Goal: Task Accomplishment & Management: Use online tool/utility

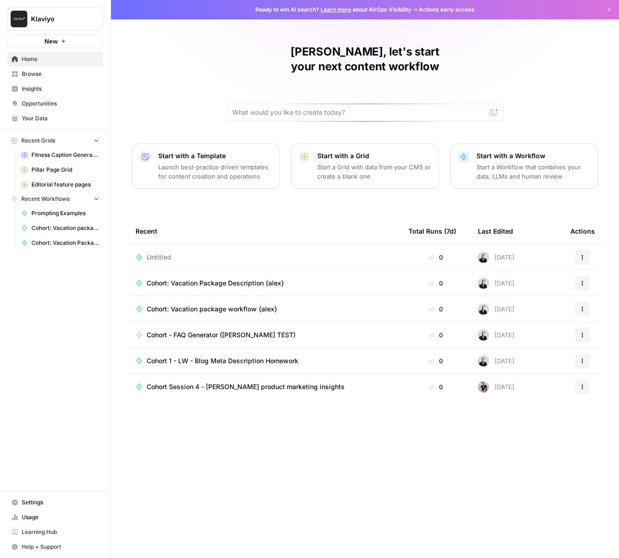
click at [44, 74] on span "Browse" at bounding box center [60, 74] width 77 height 8
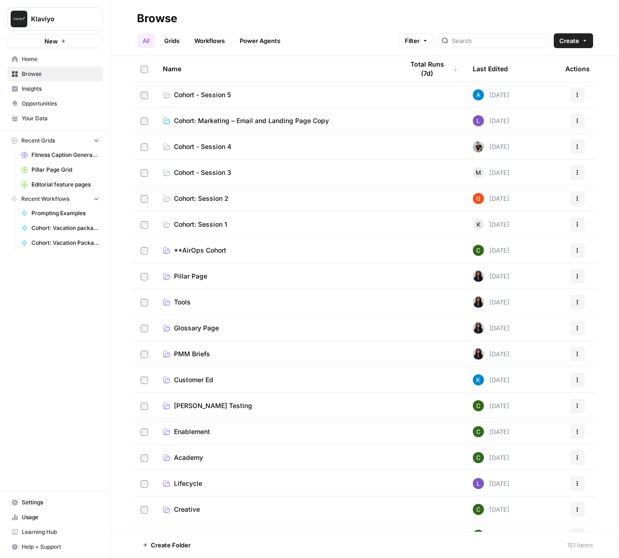
click at [319, 125] on td "Cohort: Marketing – Email and Landing Page Copy" at bounding box center [275, 120] width 241 height 25
click at [299, 118] on span "Cohort: Marketing – Email and Landing Page Copy" at bounding box center [251, 120] width 155 height 9
click at [267, 142] on link "Cohort - Session 4" at bounding box center [276, 146] width 226 height 9
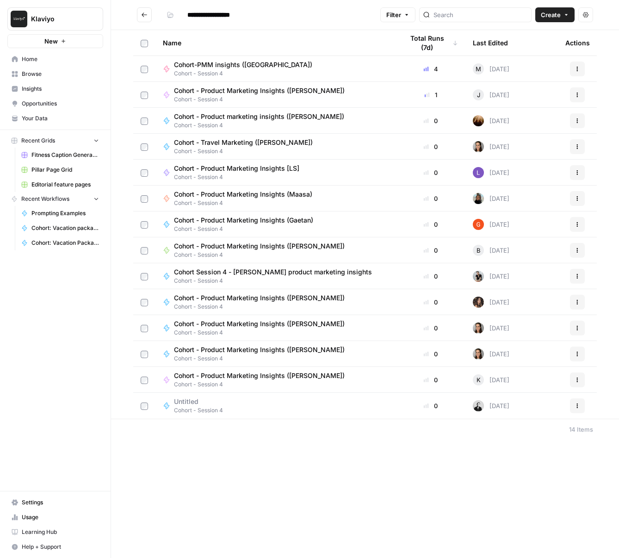
click at [551, 19] on span "Create" at bounding box center [551, 14] width 20 height 9
click at [531, 35] on span "Grid" at bounding box center [537, 36] width 52 height 9
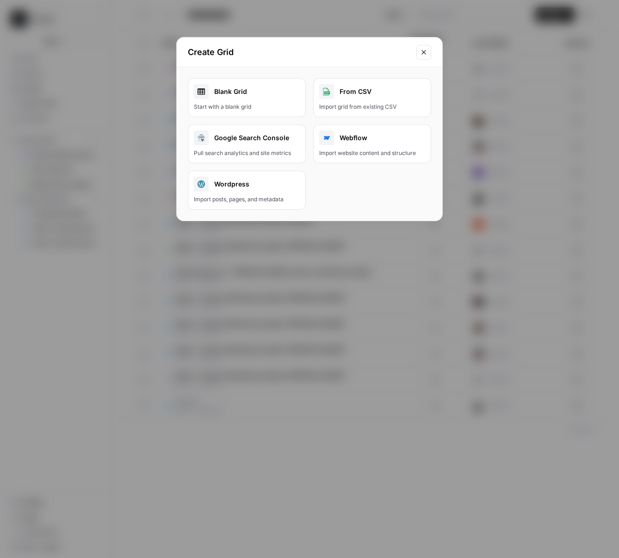
click at [419, 51] on button "Close modal" at bounding box center [423, 52] width 15 height 15
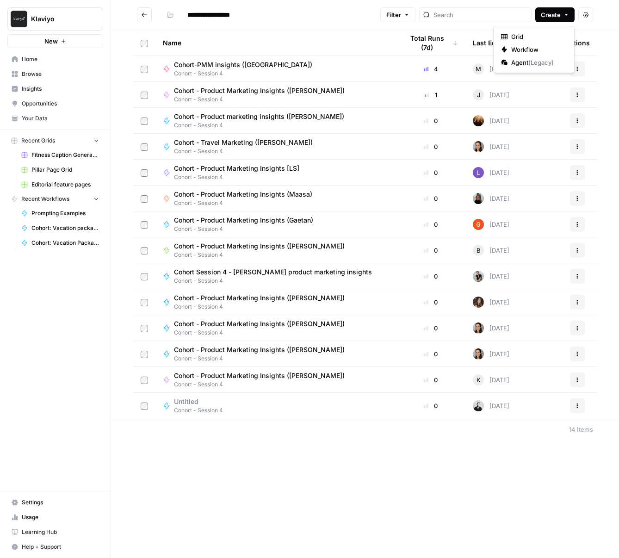
click at [548, 11] on span "Create" at bounding box center [551, 14] width 20 height 9
click at [544, 50] on span "Workflow" at bounding box center [537, 49] width 52 height 9
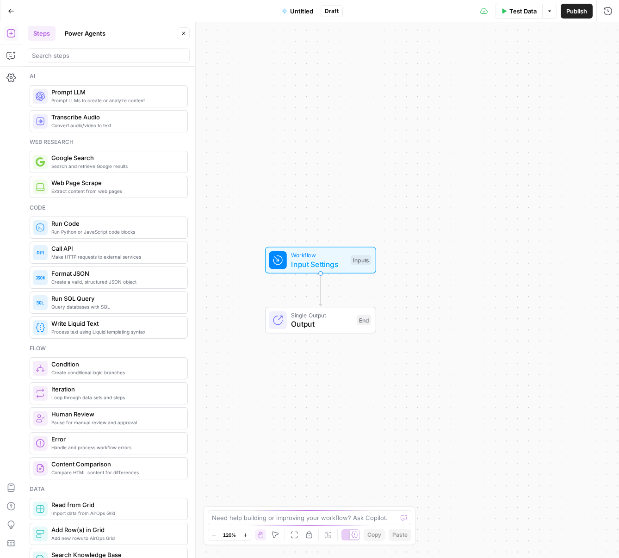
click at [100, 100] on span "Prompt LLMs to create or analyze content" at bounding box center [115, 100] width 129 height 7
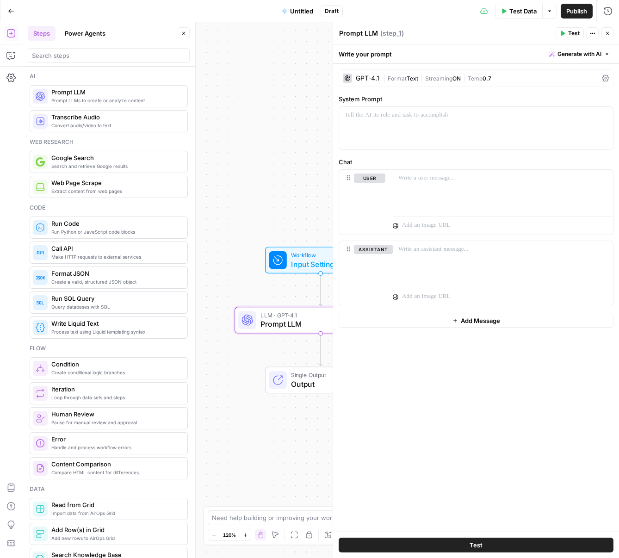
click at [370, 76] on div "GPT-4.1" at bounding box center [368, 78] width 24 height 6
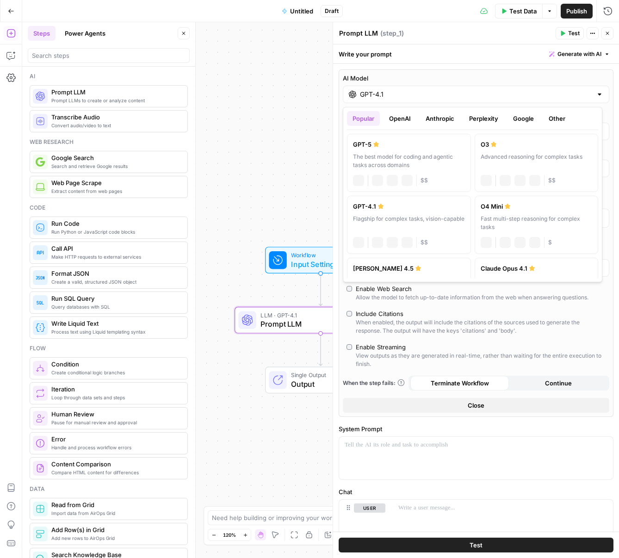
click at [406, 96] on input "GPT-4.1" at bounding box center [476, 94] width 232 height 9
click at [427, 145] on div "GPT-5" at bounding box center [409, 144] width 112 height 9
type input "GPT-5"
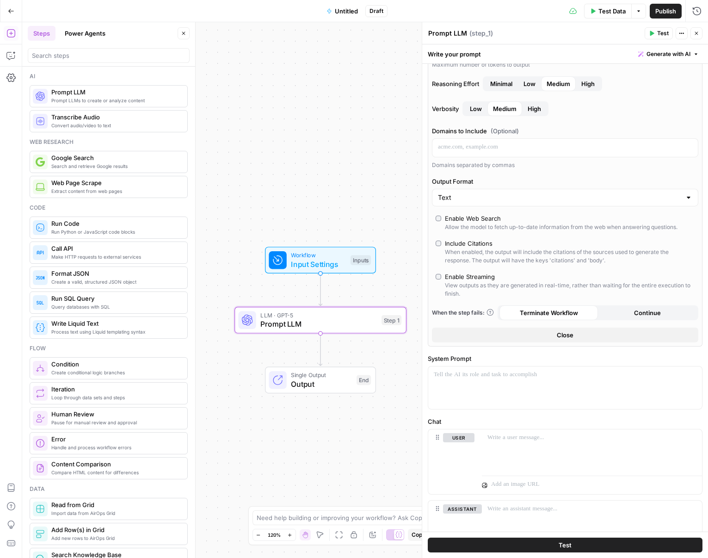
scroll to position [154, 0]
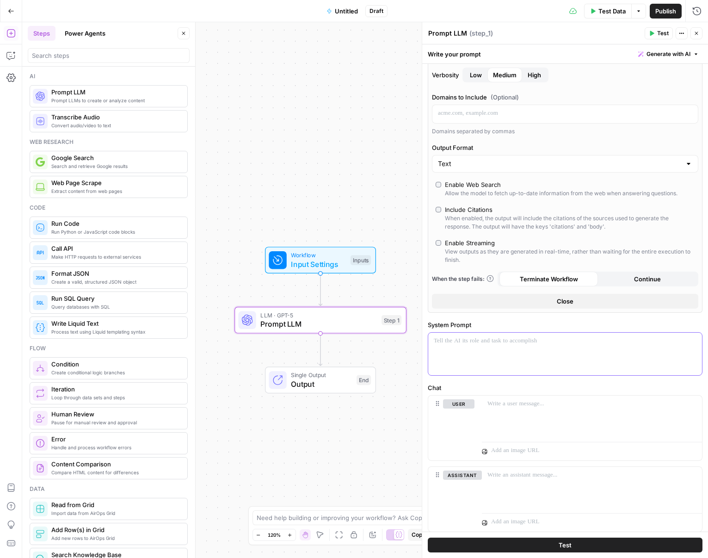
click at [521, 347] on div at bounding box center [566, 354] width 274 height 43
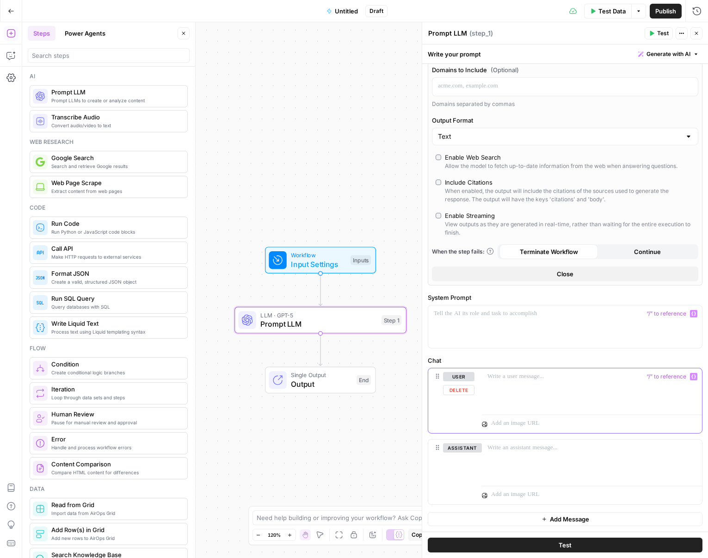
click at [506, 380] on p at bounding box center [592, 376] width 209 height 9
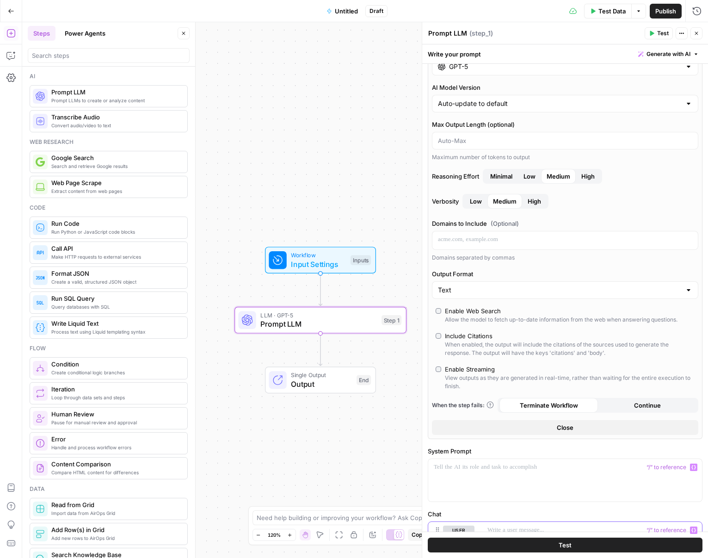
scroll to position [0, 0]
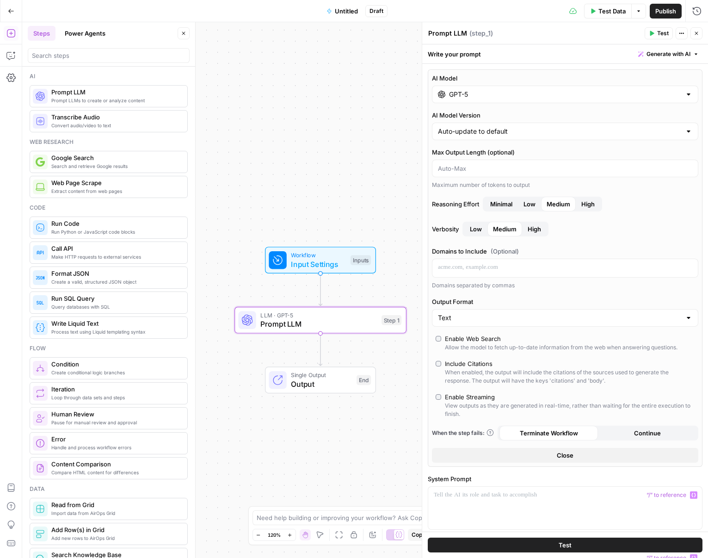
click at [331, 261] on span "Input Settings" at bounding box center [318, 264] width 55 height 11
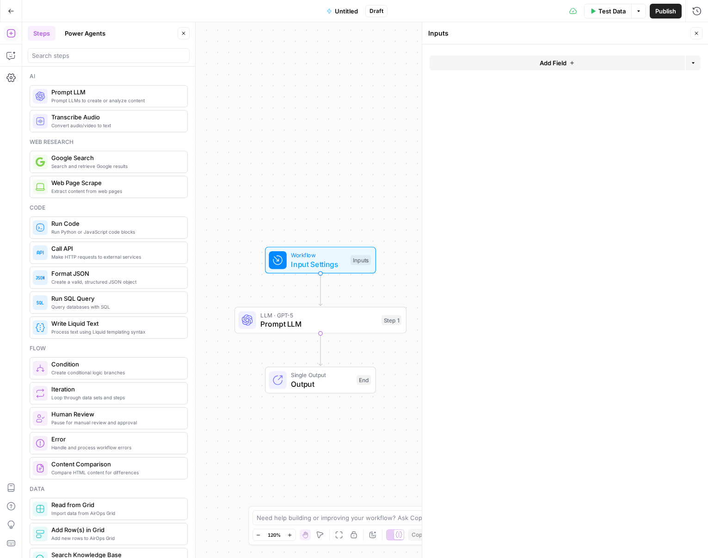
click at [573, 61] on icon "button" at bounding box center [573, 63] width 6 height 6
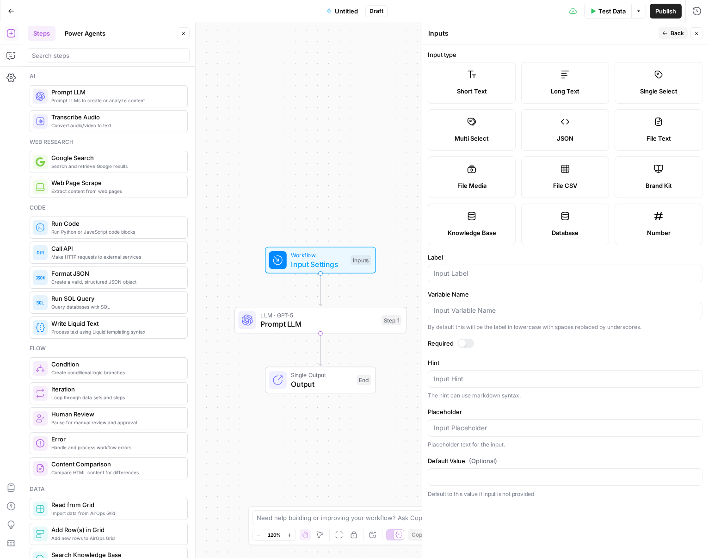
click at [619, 176] on label "Brand Kit" at bounding box center [659, 177] width 88 height 42
type input "Brand Kit"
type input "brand_kit"
click at [619, 35] on icon "button" at bounding box center [666, 34] width 6 height 6
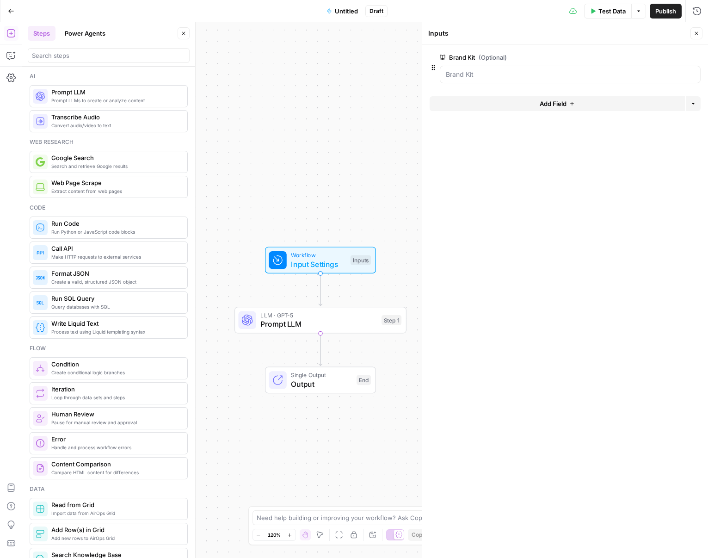
click at [619, 31] on button "Close" at bounding box center [697, 33] width 12 height 12
click at [334, 270] on div "Workflow Input Settings Inputs Test Step" at bounding box center [320, 260] width 111 height 27
click at [587, 102] on button "Add Field" at bounding box center [557, 103] width 255 height 15
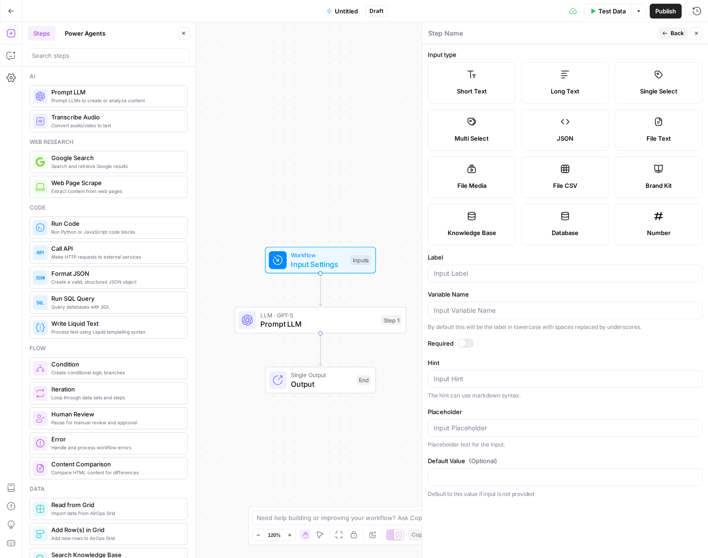
click at [491, 82] on label "Short Text" at bounding box center [472, 83] width 88 height 42
click at [481, 273] on input "Label" at bounding box center [565, 273] width 263 height 9
type input "Competitor URL"
click at [619, 31] on span "Back" at bounding box center [677, 33] width 13 height 8
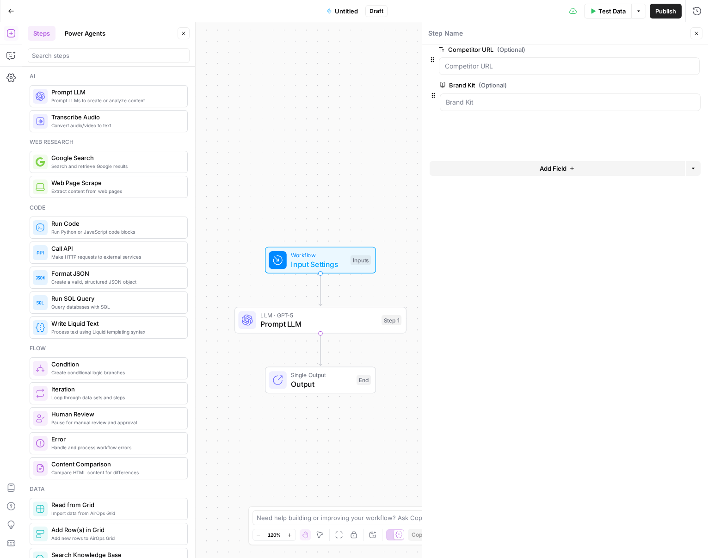
drag, startPoint x: 432, startPoint y: 104, endPoint x: 430, endPoint y: 56, distance: 48.6
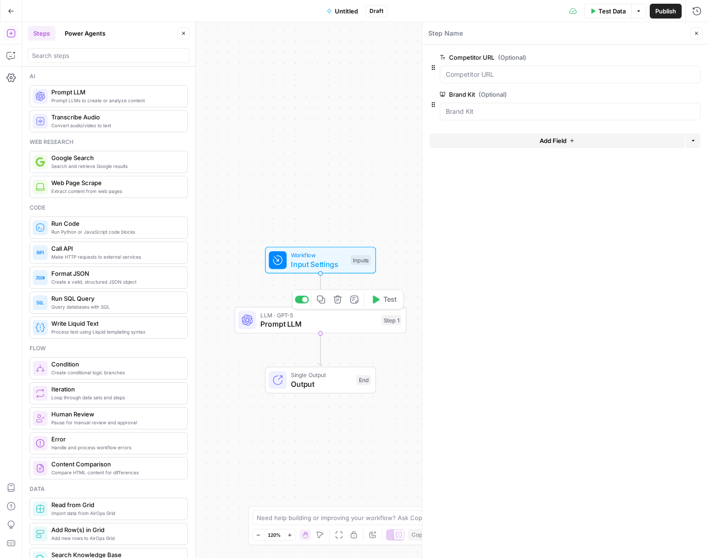
click at [350, 325] on span "Prompt LLM" at bounding box center [319, 323] width 117 height 11
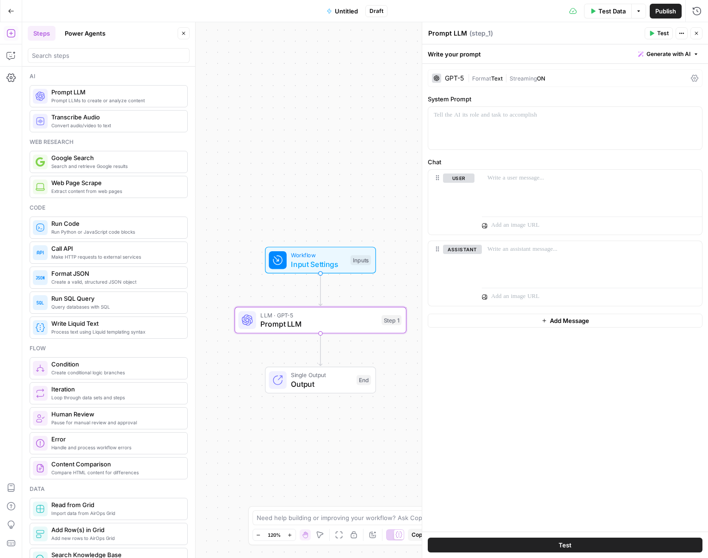
click at [446, 50] on div "Write your prompt Generate with AI" at bounding box center [565, 53] width 286 height 19
click at [451, 33] on textarea "Prompt LLM" at bounding box center [448, 33] width 39 height 9
type textarea "Research Competitor insights"
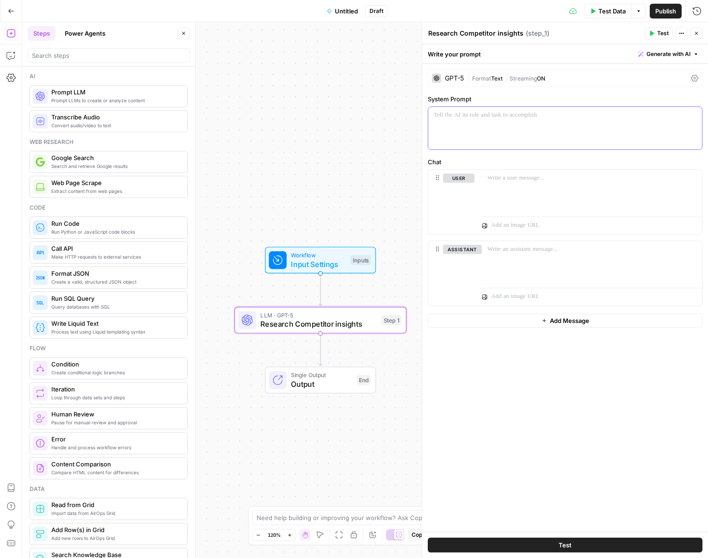
click at [556, 122] on div at bounding box center [566, 128] width 274 height 43
click at [606, 112] on p at bounding box center [565, 115] width 263 height 9
click at [619, 54] on span "Generate with AI" at bounding box center [669, 54] width 44 height 8
click at [619, 74] on span "Generate" at bounding box center [656, 74] width 68 height 9
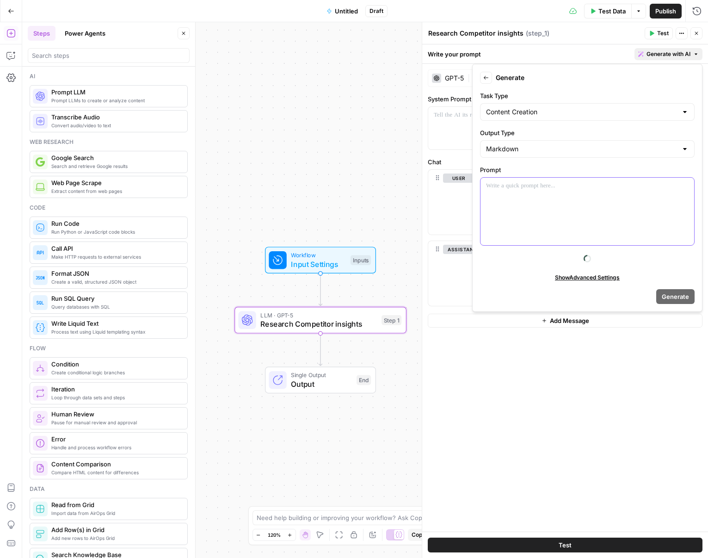
click at [530, 192] on div at bounding box center [588, 212] width 214 height 68
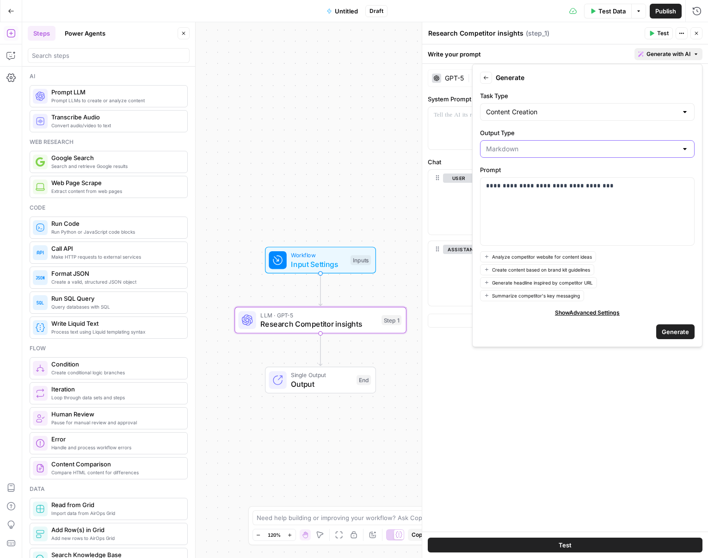
click at [530, 150] on input "Output Type" at bounding box center [582, 148] width 192 height 9
click at [532, 150] on input "Output Type" at bounding box center [582, 148] width 192 height 9
type input "Markdown"
click at [619, 257] on div "Analyze competitor website for content ideas Create content based on brand kit …" at bounding box center [587, 276] width 215 height 50
click at [609, 203] on div "**********" at bounding box center [588, 212] width 214 height 68
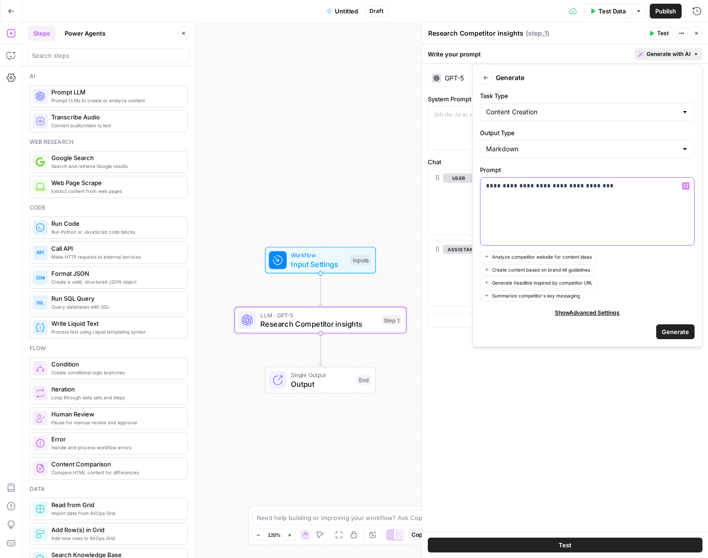
click at [619, 188] on p "**********" at bounding box center [587, 185] width 203 height 9
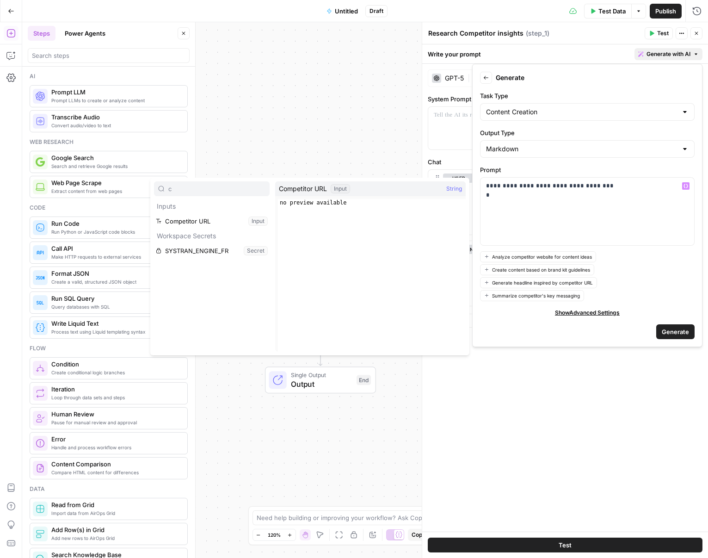
type input "c"
click at [220, 223] on button "Select variable Competitor URL" at bounding box center [212, 221] width 116 height 15
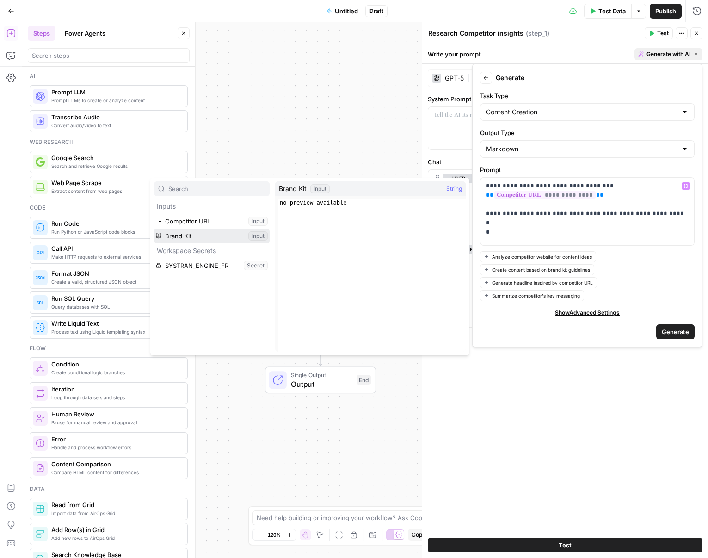
click at [208, 234] on button "Select variable Brand Kit" at bounding box center [212, 236] width 116 height 15
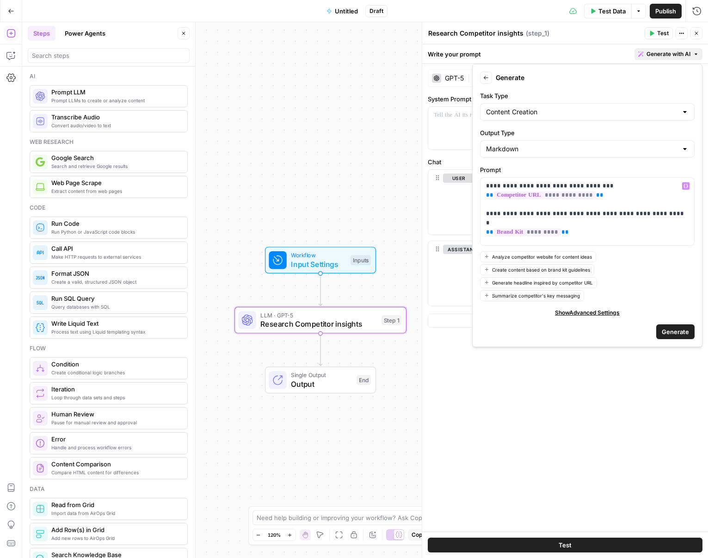
click at [619, 335] on button "Generate" at bounding box center [676, 331] width 38 height 15
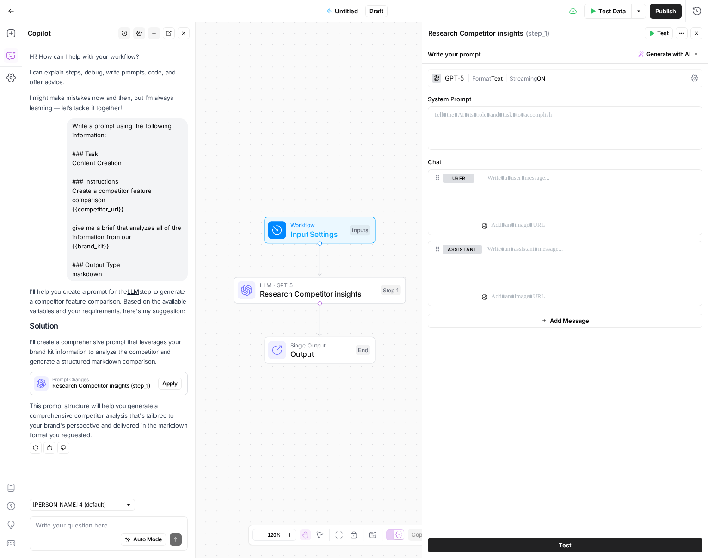
click at [15, 11] on button "Go Back" at bounding box center [11, 11] width 17 height 17
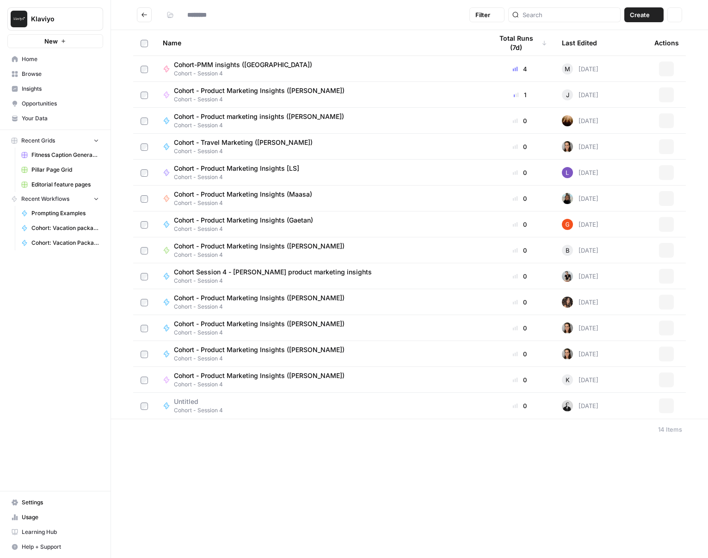
type input "**********"
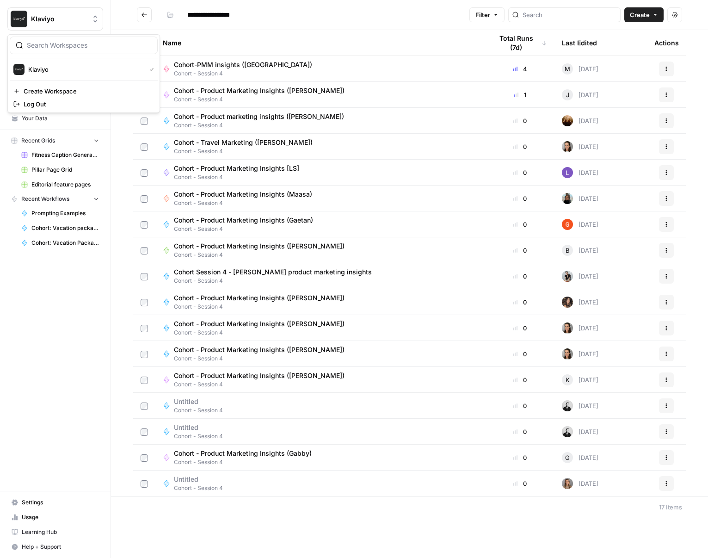
click at [15, 11] on img "Workspace: Klaviyo" at bounding box center [19, 19] width 17 height 17
click at [140, 32] on th at bounding box center [144, 42] width 22 height 25
click at [50, 56] on span "Home" at bounding box center [60, 59] width 77 height 8
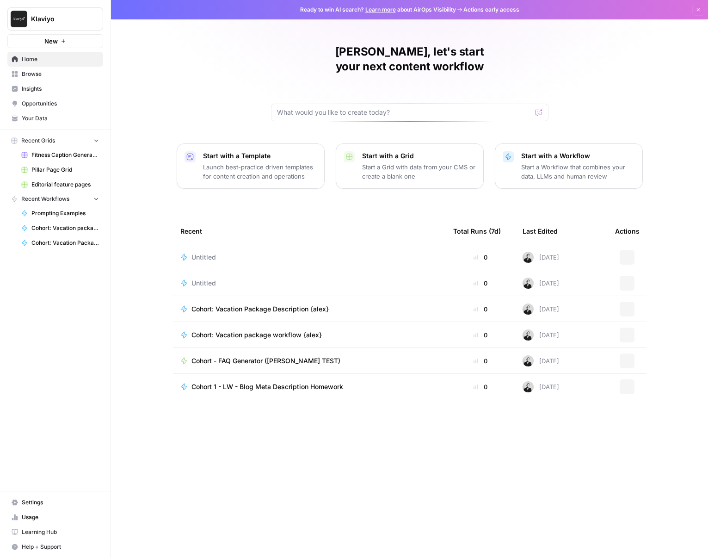
click at [41, 70] on span "Browse" at bounding box center [60, 74] width 77 height 8
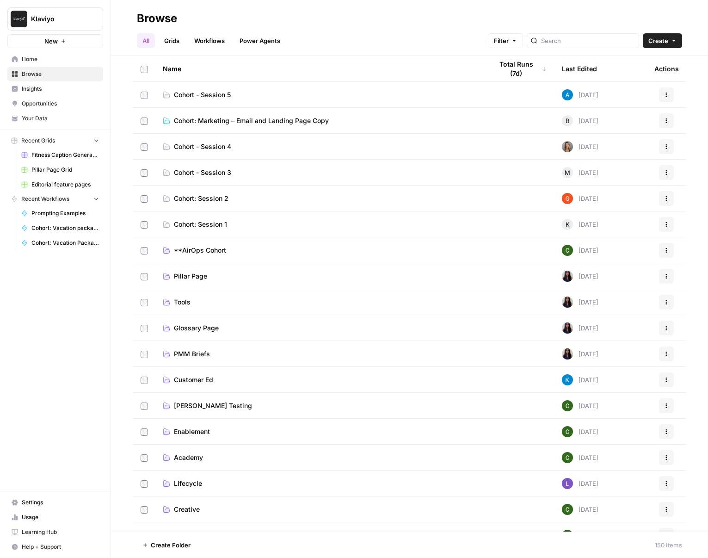
click at [284, 122] on span "Cohort: Marketing – Email and Landing Page Copy" at bounding box center [251, 120] width 155 height 9
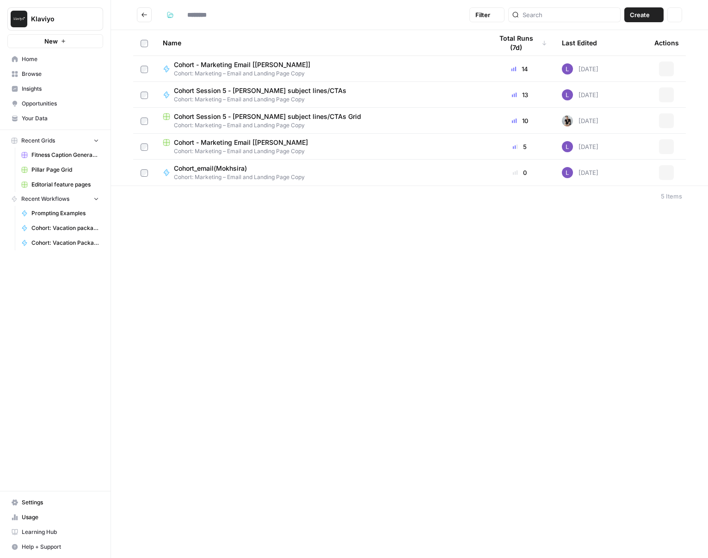
type input "**********"
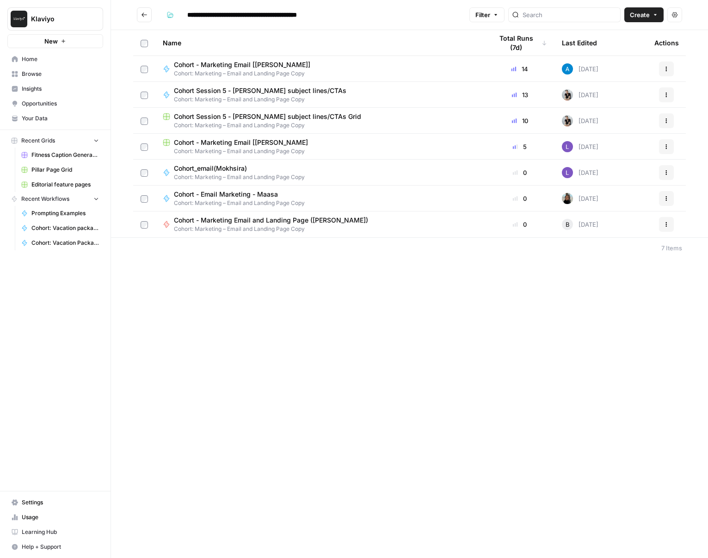
click at [331, 93] on span "Cohort Session 5 - [PERSON_NAME] subject lines/CTAs" at bounding box center [260, 90] width 173 height 9
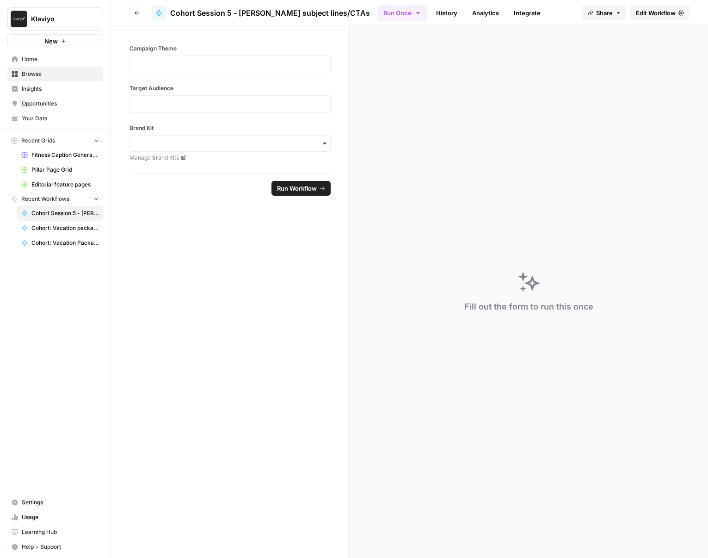
click at [134, 14] on icon "button" at bounding box center [137, 13] width 6 height 6
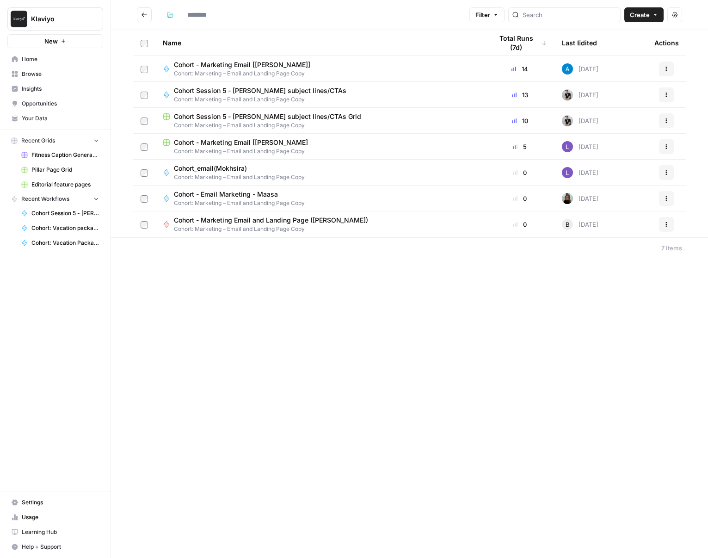
type input "**********"
click at [357, 122] on span "Cohort: Marketing – Email and Landing Page Copy" at bounding box center [320, 125] width 315 height 8
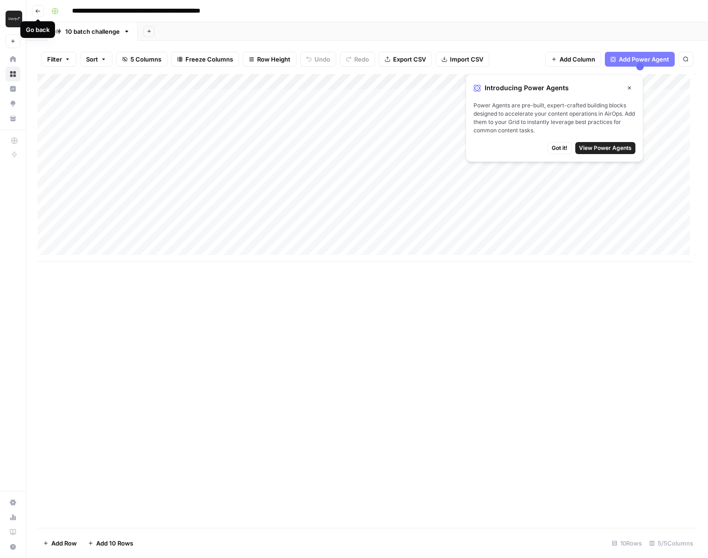
click at [40, 12] on icon "button" at bounding box center [38, 11] width 6 height 6
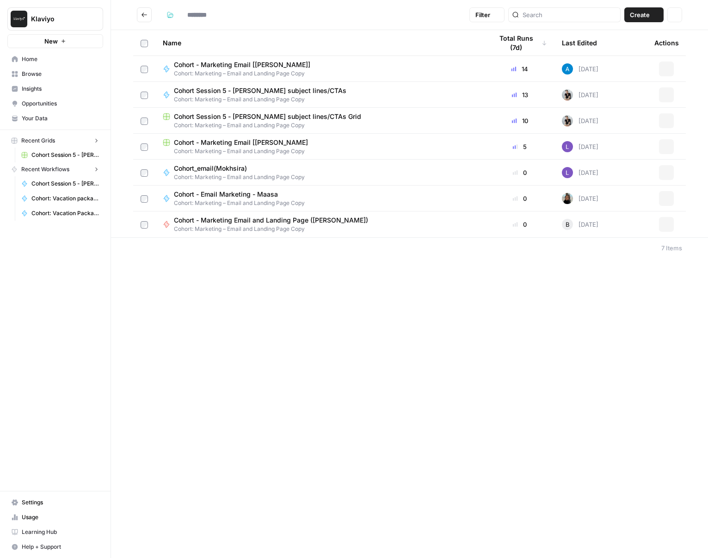
type input "**********"
click at [386, 70] on div "Cohort - Marketing Email [[PERSON_NAME]] Cohort: Marketing – Email and Landing …" at bounding box center [320, 69] width 315 height 18
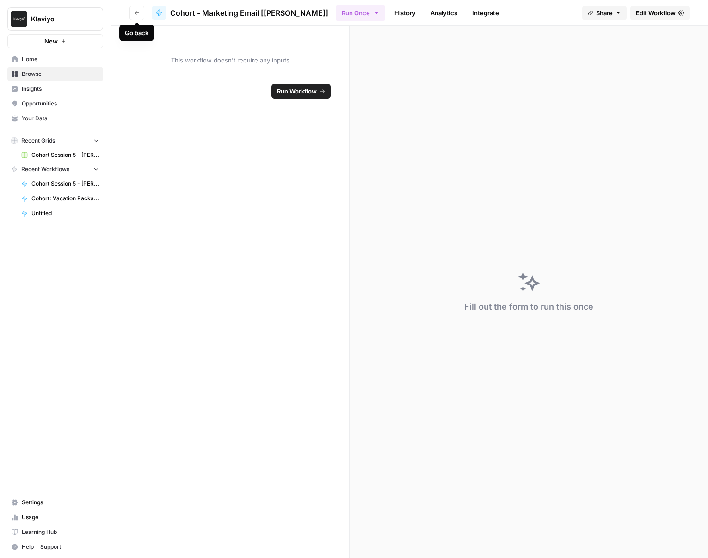
click at [139, 12] on span "Go back" at bounding box center [139, 12] width 0 height 0
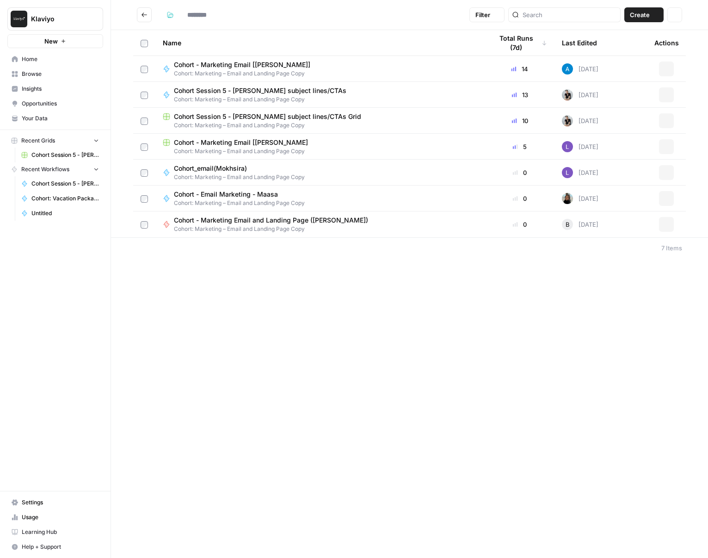
type input "**********"
click at [263, 222] on span "Cohort - Marketing Email and Landing Page ([PERSON_NAME])" at bounding box center [271, 220] width 194 height 9
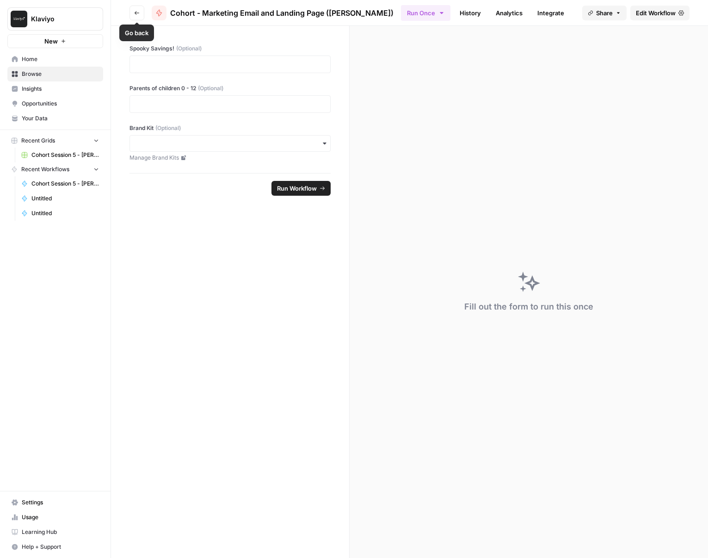
click at [133, 12] on button "Go back" at bounding box center [137, 13] width 15 height 15
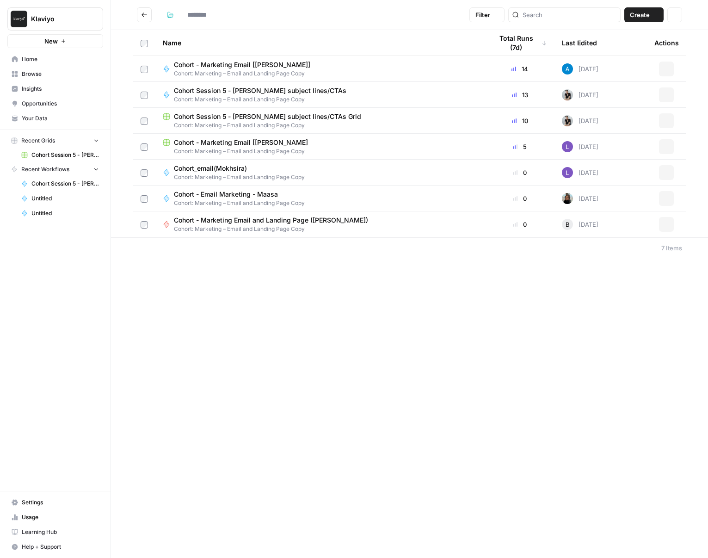
type input "**********"
click at [140, 10] on button "Go back" at bounding box center [144, 14] width 15 height 15
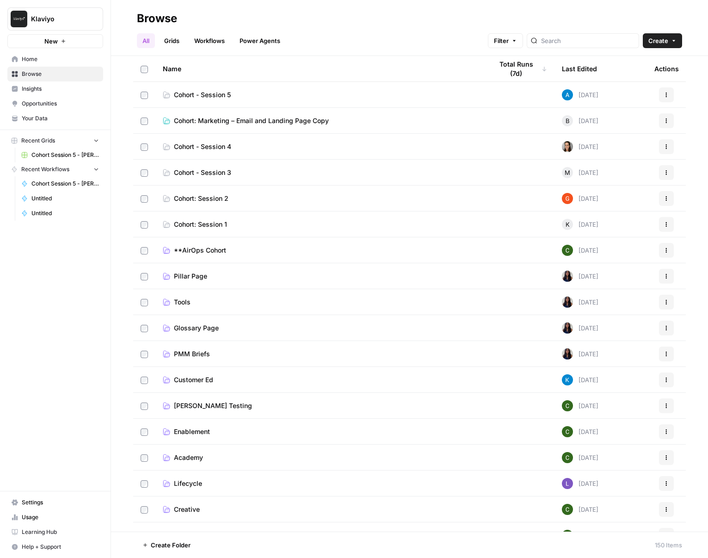
click at [208, 117] on span "Cohort: Marketing – Email and Landing Page Copy" at bounding box center [251, 120] width 155 height 9
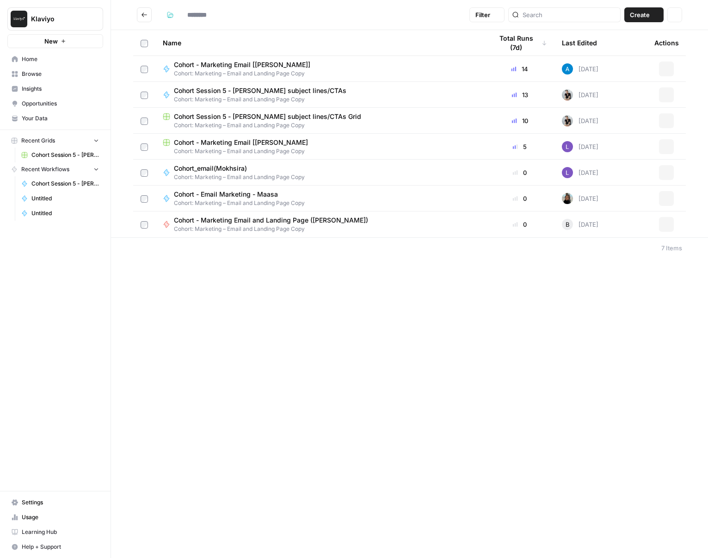
type input "**********"
click at [146, 19] on button "Go back" at bounding box center [144, 14] width 15 height 15
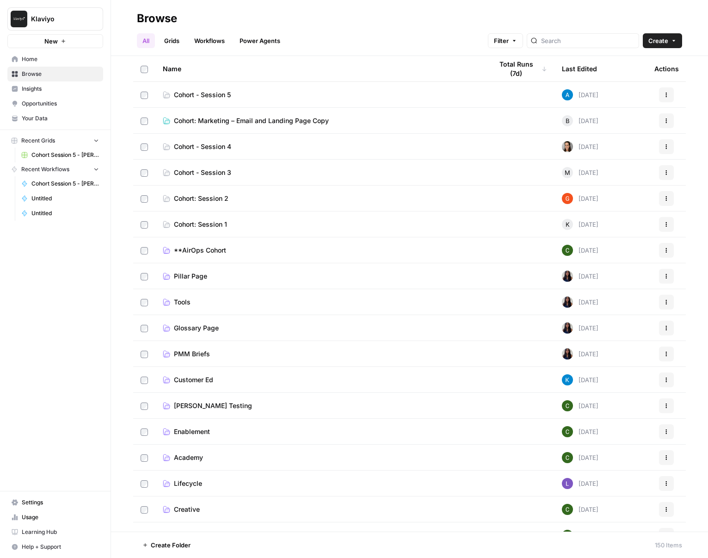
click at [286, 97] on link "Cohort - Session 5" at bounding box center [320, 94] width 315 height 9
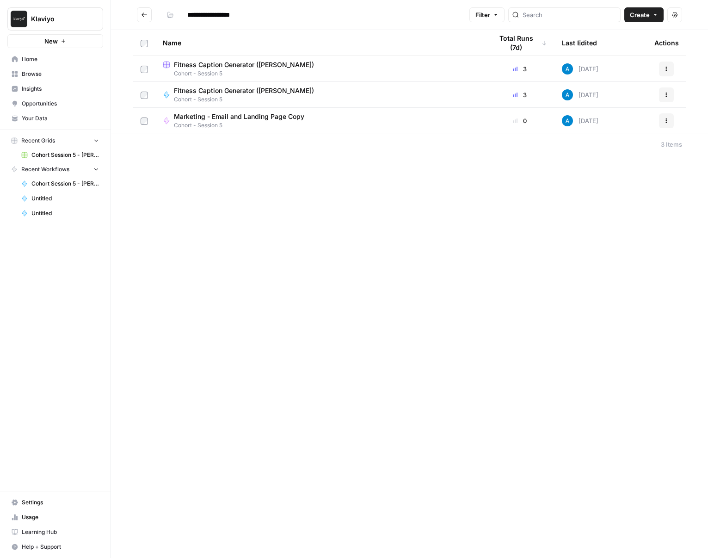
click at [314, 124] on div "Marketing - Email and Landing Page Copy Cohort - Session 5" at bounding box center [320, 121] width 315 height 18
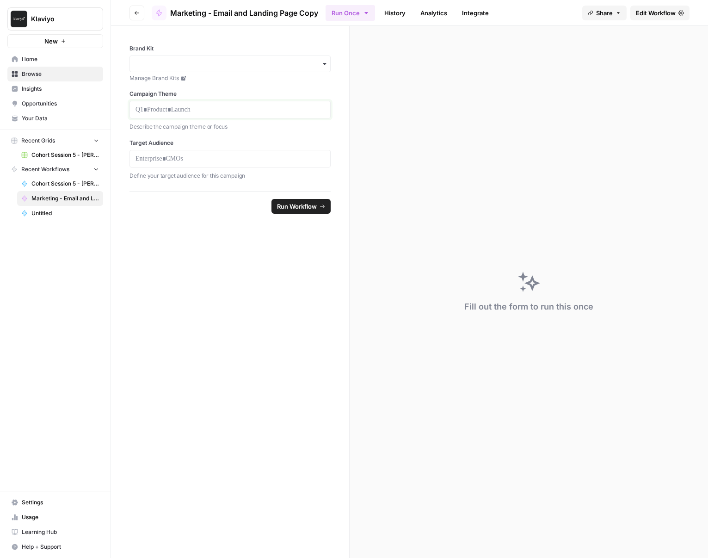
drag, startPoint x: 264, startPoint y: 106, endPoint x: 261, endPoint y: 110, distance: 5.3
click at [263, 106] on p at bounding box center [230, 109] width 189 height 9
click at [257, 168] on div "Target Audience Define your target audience for this campaign" at bounding box center [230, 160] width 201 height 42
click at [303, 202] on span "Run Workflow" at bounding box center [297, 206] width 40 height 9
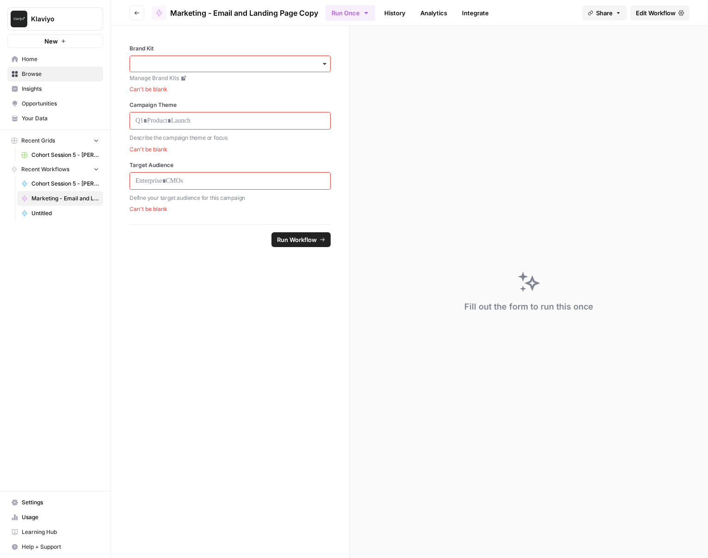
click at [312, 71] on div "button" at bounding box center [230, 64] width 201 height 17
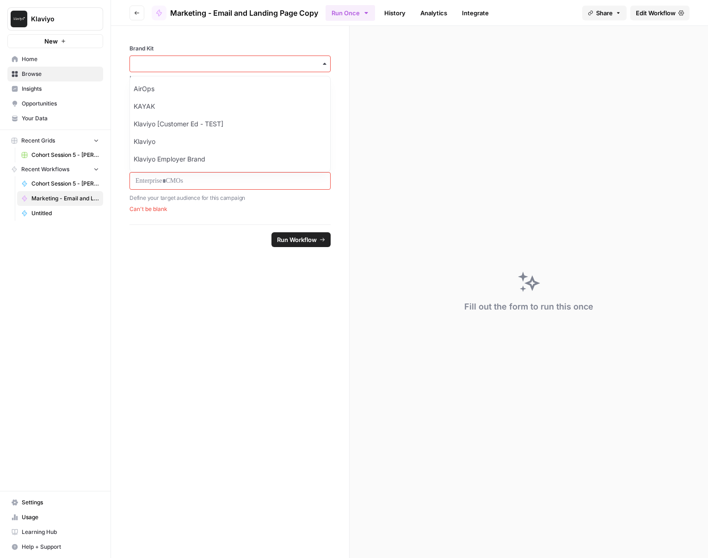
click at [327, 45] on label "Brand Kit" at bounding box center [230, 48] width 201 height 8
click at [325, 59] on input "Brand Kit" at bounding box center [230, 63] width 189 height 9
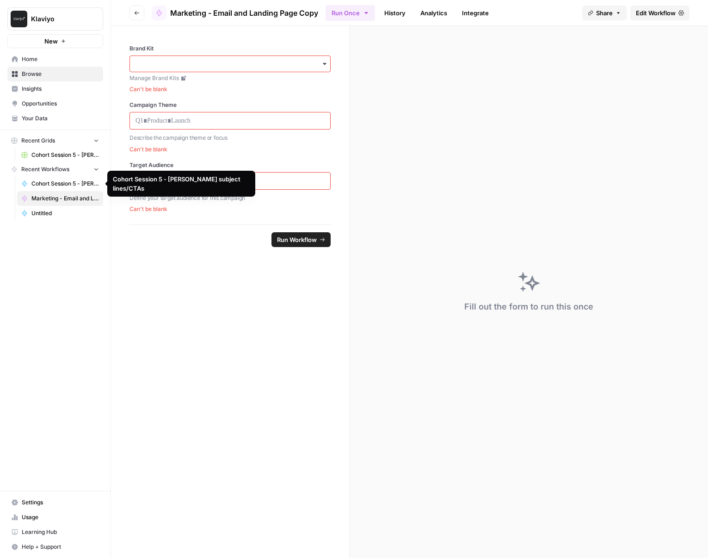
click at [62, 198] on span "Marketing - Email and Landing Page Copy" at bounding box center [65, 198] width 68 height 8
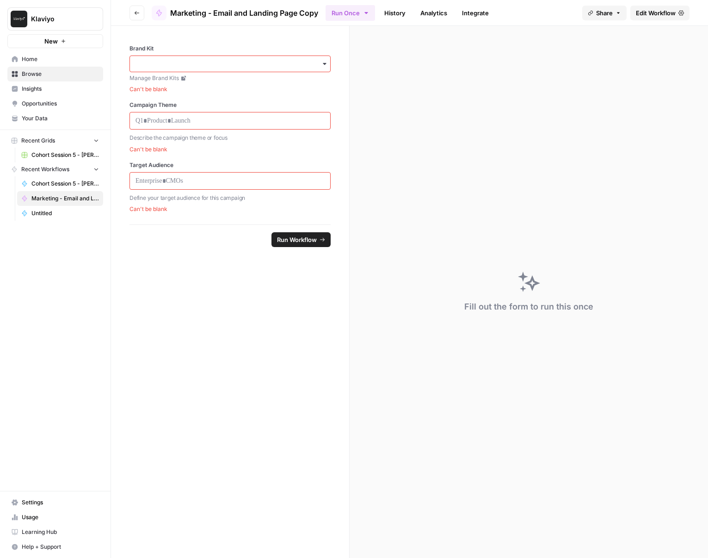
click at [393, 18] on link "History" at bounding box center [395, 13] width 32 height 15
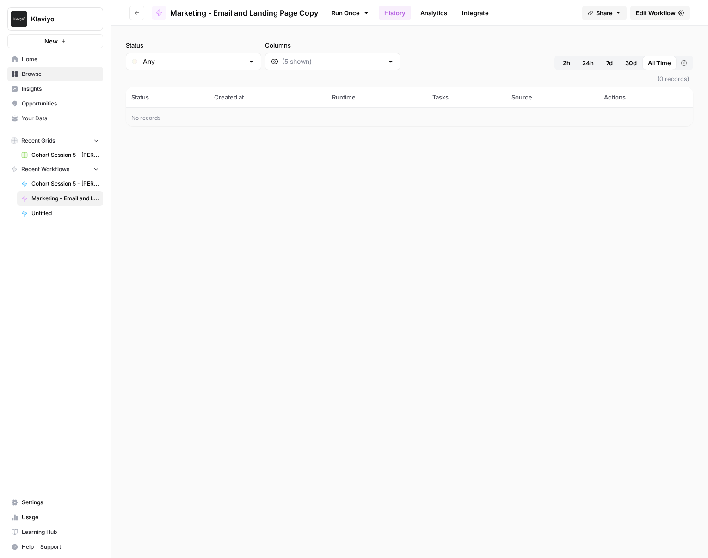
click at [420, 16] on link "Analytics" at bounding box center [434, 13] width 38 height 15
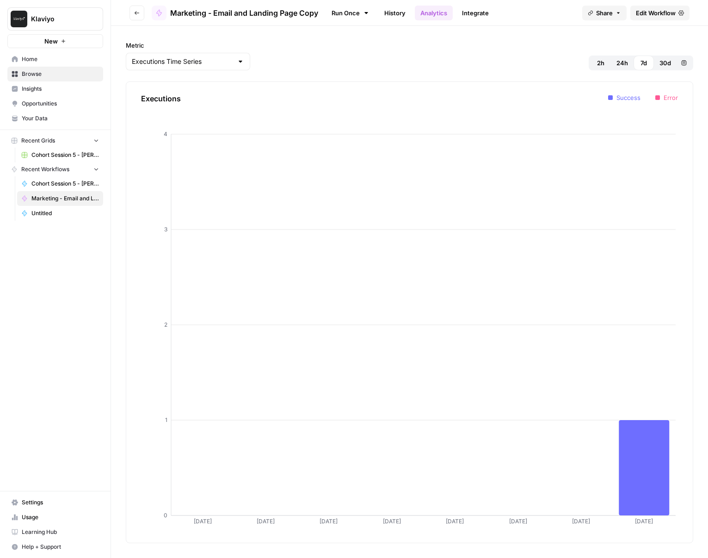
click at [471, 17] on link "Integrate" at bounding box center [476, 13] width 38 height 15
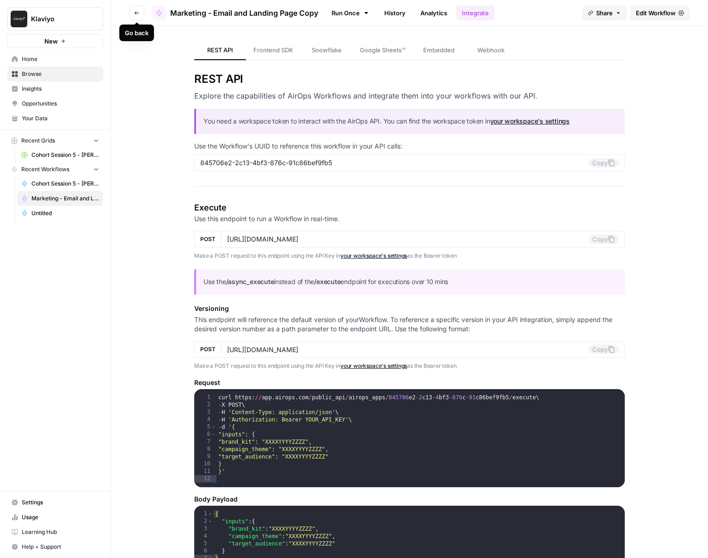
click at [143, 15] on button "Go back" at bounding box center [137, 13] width 15 height 15
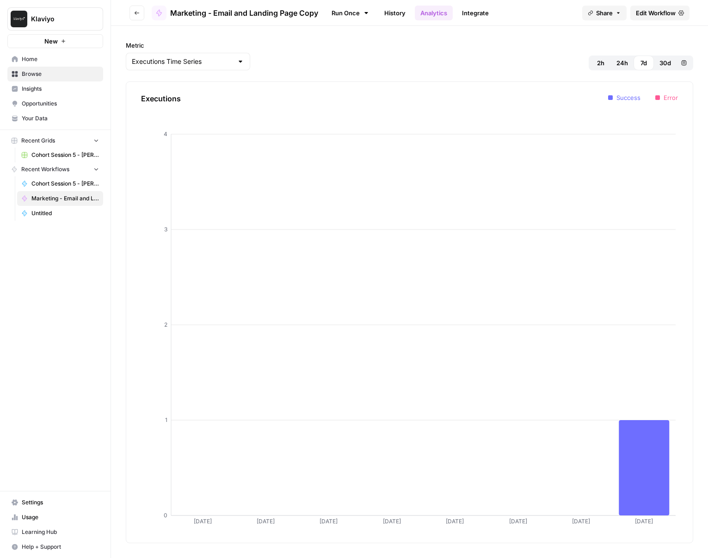
click at [143, 15] on button "Go back" at bounding box center [137, 13] width 15 height 15
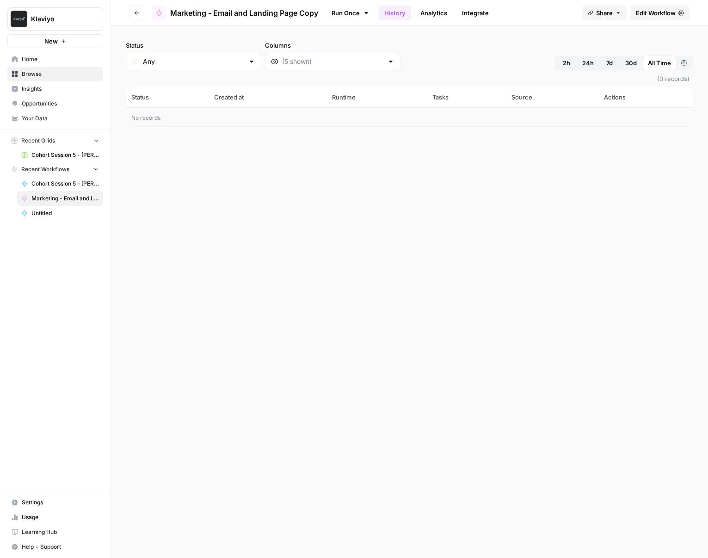
click at [143, 15] on button "Go back" at bounding box center [137, 13] width 15 height 15
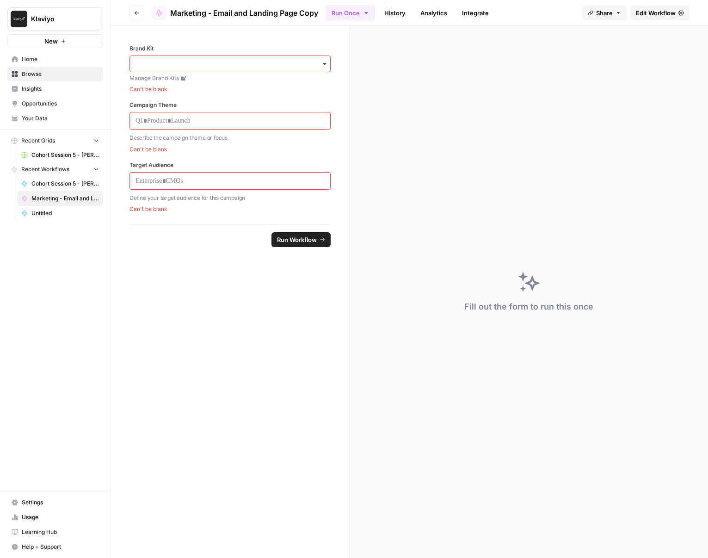
click at [143, 15] on button "Go back" at bounding box center [137, 13] width 15 height 15
click at [137, 16] on button "Go back" at bounding box center [137, 13] width 15 height 15
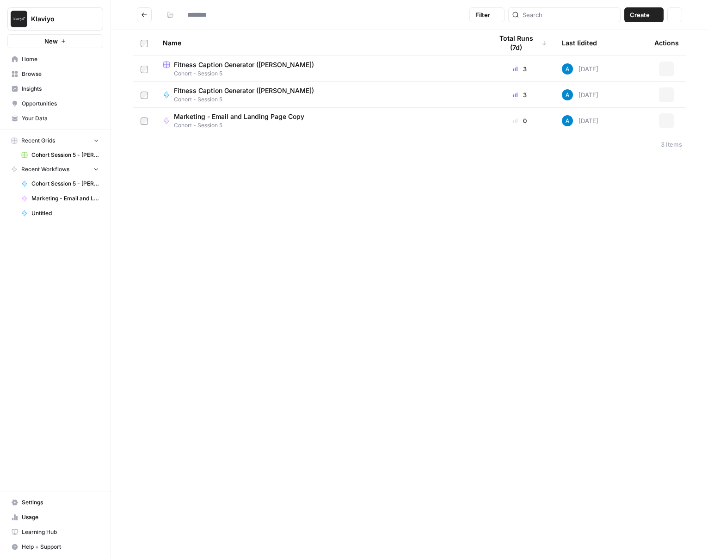
type input "**********"
click at [137, 11] on button "Go back" at bounding box center [144, 14] width 15 height 15
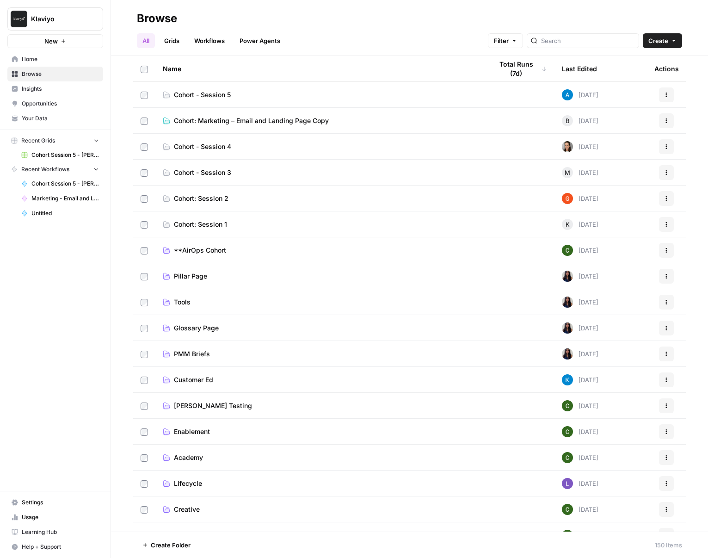
click at [367, 121] on link "Cohort: Marketing – Email and Landing Page Copy" at bounding box center [320, 120] width 315 height 9
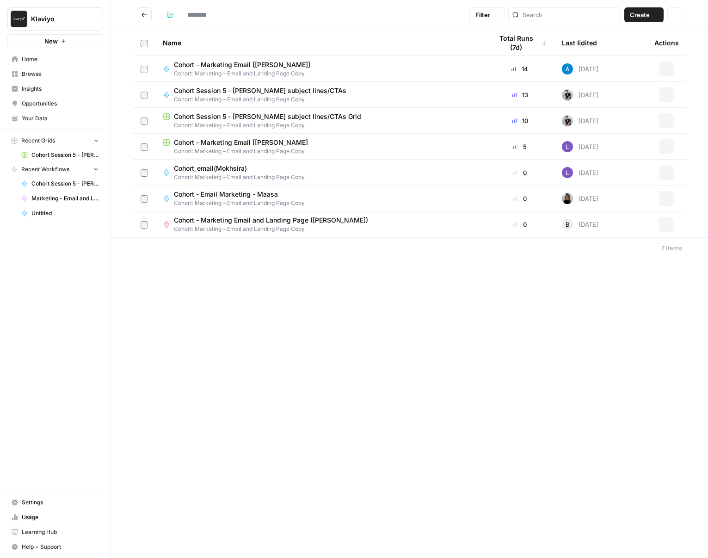
type input "**********"
click at [396, 97] on div "Cohort Session 5 - [PERSON_NAME] subject lines/CTAs Cohort: Marketing – Email a…" at bounding box center [320, 95] width 315 height 18
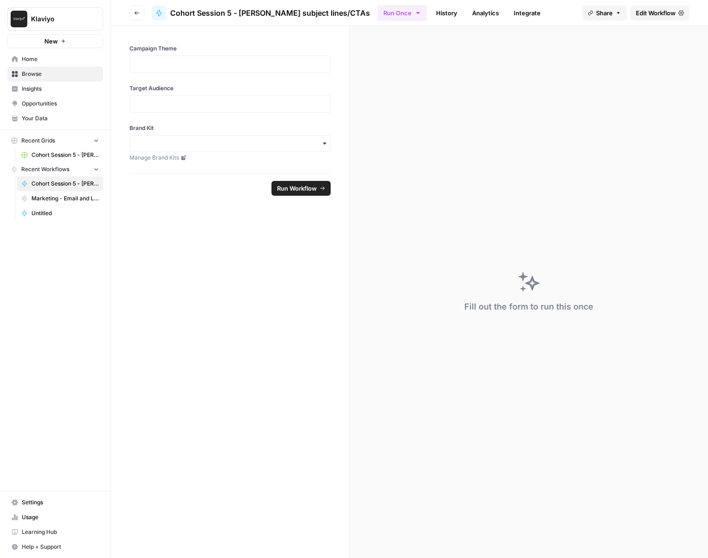
click at [619, 15] on span "Edit Workflow" at bounding box center [656, 12] width 40 height 9
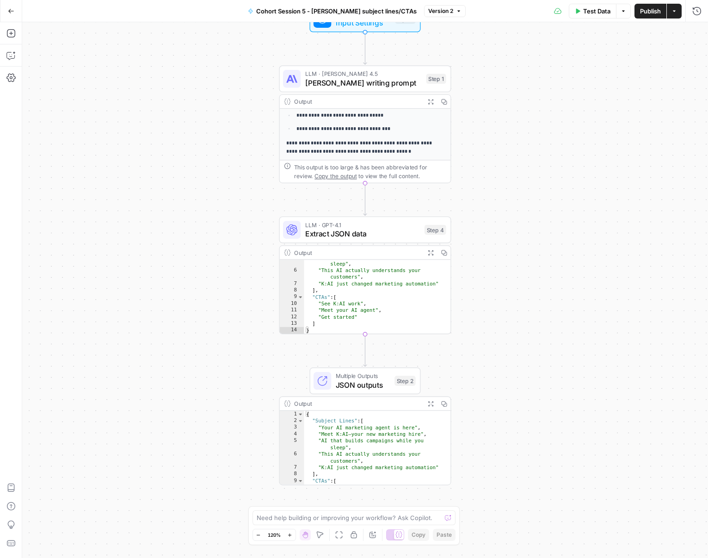
scroll to position [27, 0]
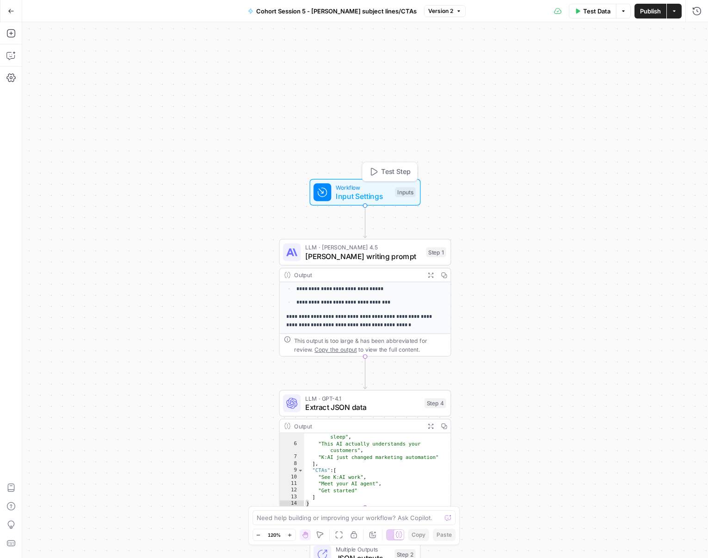
click at [382, 186] on span "Workflow" at bounding box center [363, 187] width 55 height 9
click at [391, 291] on p "**********" at bounding box center [366, 289] width 139 height 8
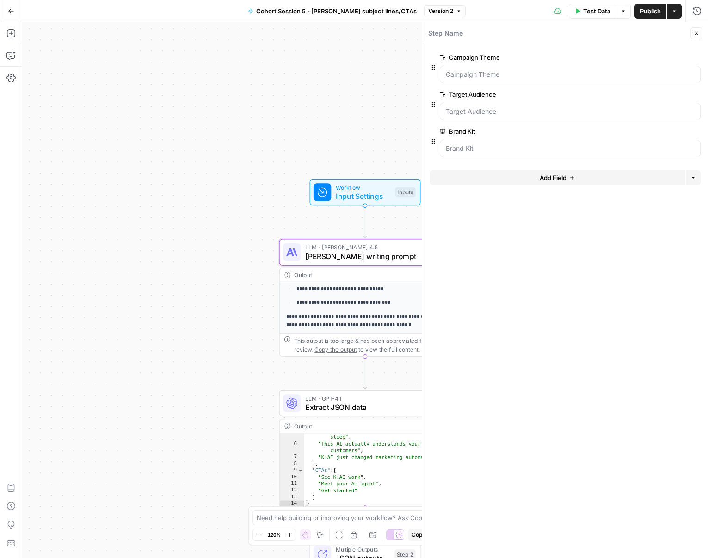
click at [619, 32] on button "Close" at bounding box center [697, 33] width 12 height 12
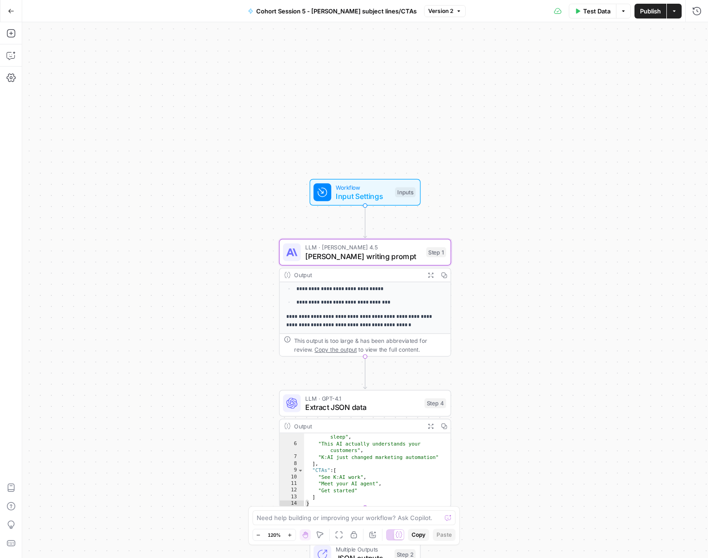
click at [405, 285] on p "**********" at bounding box center [366, 289] width 139 height 8
click at [401, 273] on div "Output" at bounding box center [357, 275] width 127 height 9
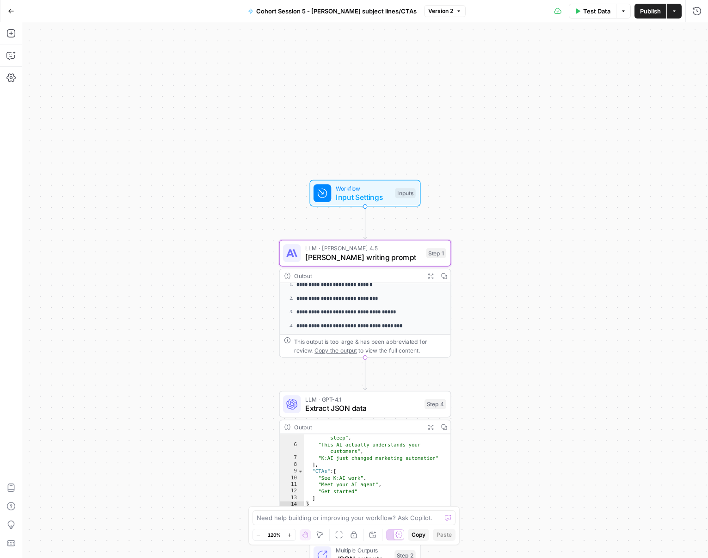
click at [490, 360] on div "**********" at bounding box center [365, 290] width 686 height 536
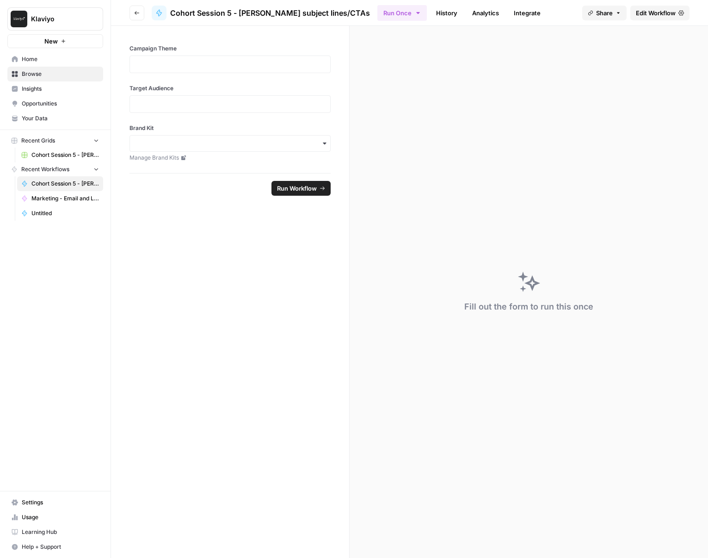
click at [56, 76] on span "Browse" at bounding box center [60, 74] width 77 height 8
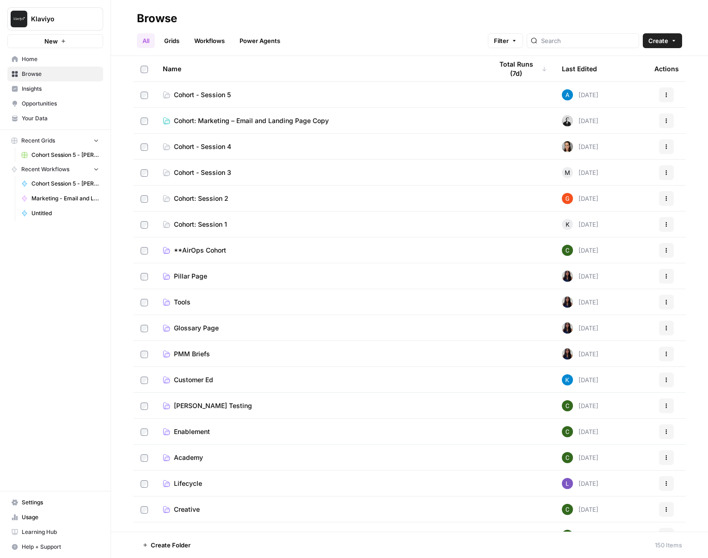
click at [309, 126] on td "Cohort: Marketing – Email and Landing Page Copy" at bounding box center [320, 120] width 330 height 25
click at [341, 124] on link "Cohort: Marketing – Email and Landing Page Copy" at bounding box center [320, 120] width 315 height 9
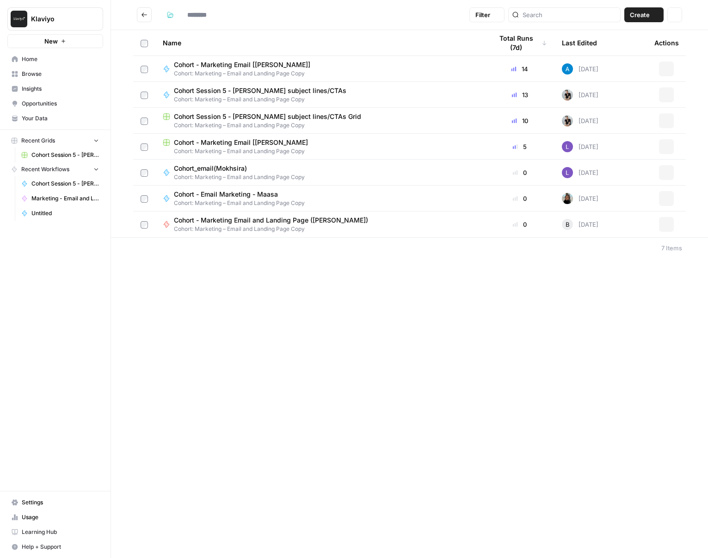
click at [341, 124] on span "Cohort: Marketing – Email and Landing Page Copy" at bounding box center [320, 125] width 315 height 8
type input "**********"
click at [619, 13] on span "Create" at bounding box center [640, 14] width 20 height 9
click at [619, 47] on span "Workflow" at bounding box center [627, 49] width 52 height 9
type input "**********"
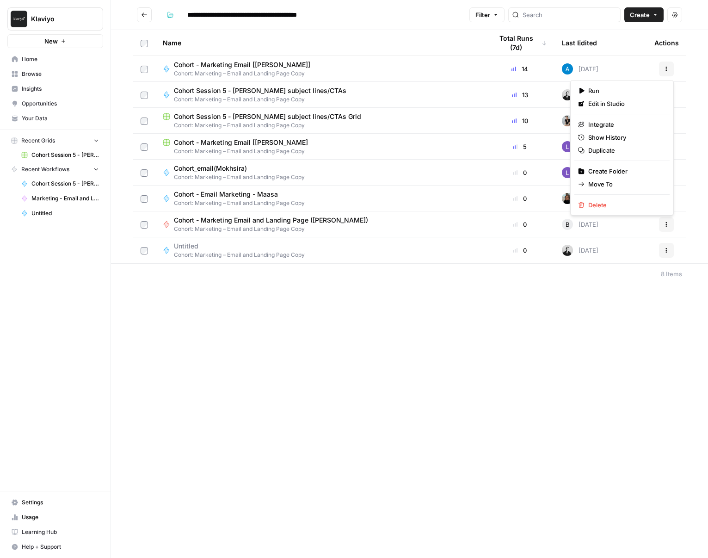
click at [619, 71] on button "Actions" at bounding box center [666, 69] width 15 height 15
click at [619, 150] on span "Duplicate" at bounding box center [626, 150] width 74 height 9
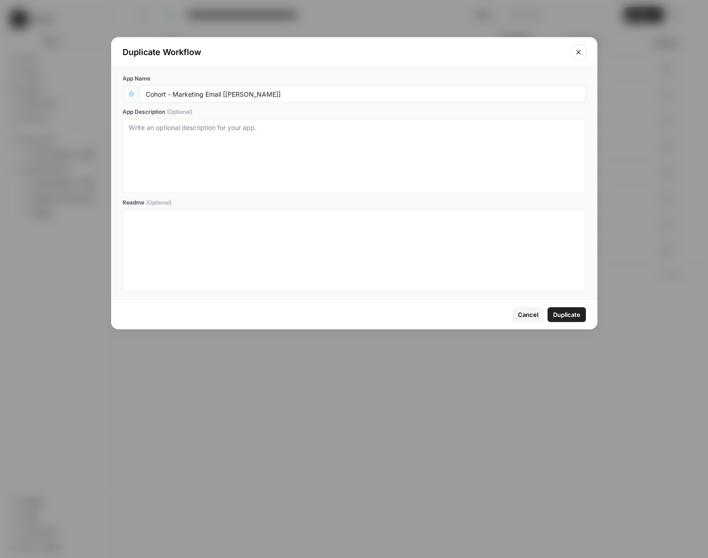
click at [232, 97] on input "Cohort - Marketing Email [[PERSON_NAME]]" at bounding box center [363, 94] width 435 height 8
type input "Cohort - Marketing Email [[PERSON_NAME]]"
click at [567, 312] on span "Duplicate" at bounding box center [566, 314] width 27 height 9
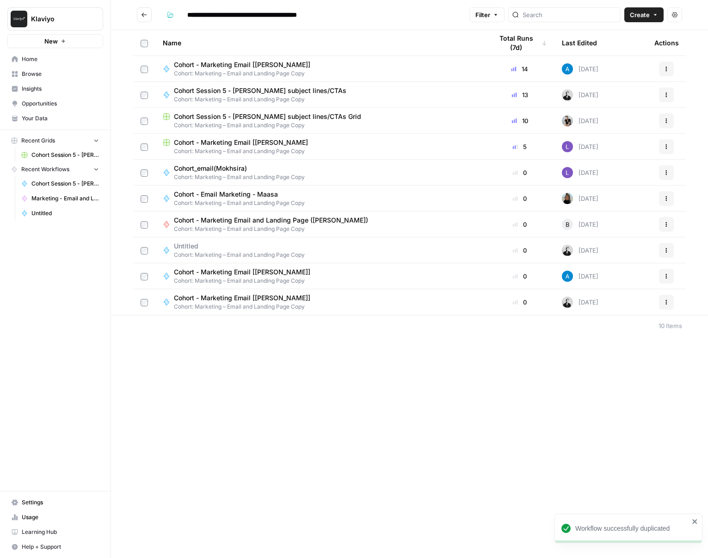
click at [391, 306] on div "Cohort - Marketing Email [[PERSON_NAME]: Marketing – Email and Landing Page Copy" at bounding box center [320, 302] width 315 height 18
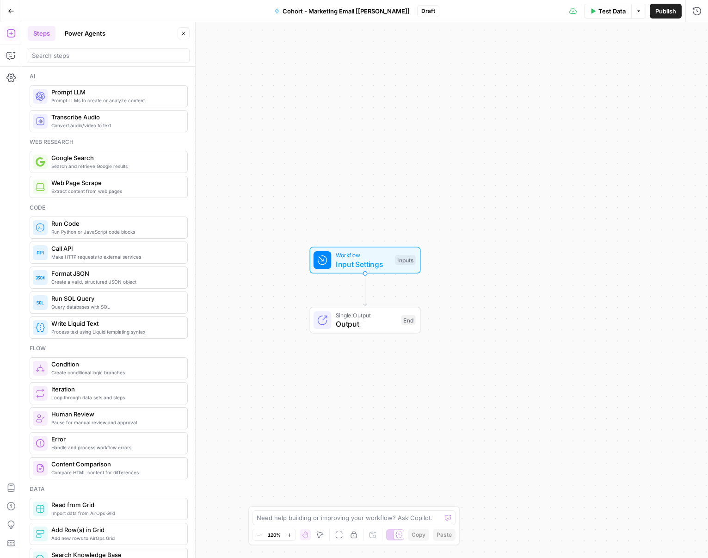
click at [8, 8] on icon "button" at bounding box center [11, 11] width 6 height 6
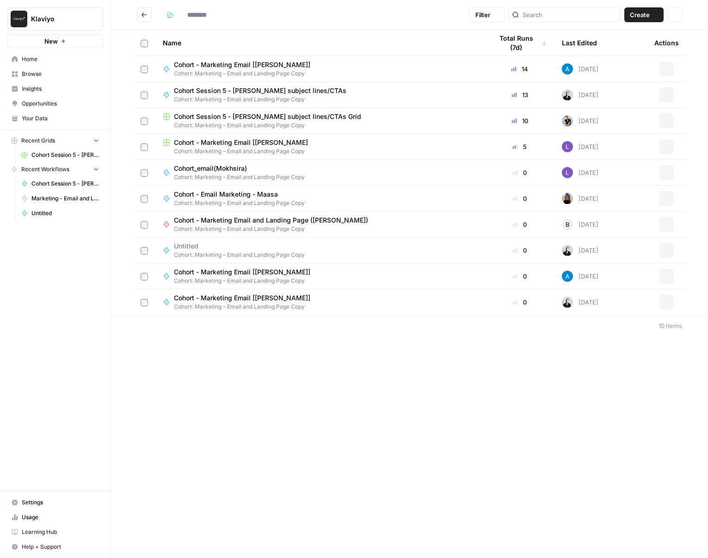
type input "**********"
click at [619, 302] on button "Actions" at bounding box center [666, 302] width 15 height 15
click at [619, 381] on span "Delete" at bounding box center [626, 378] width 74 height 9
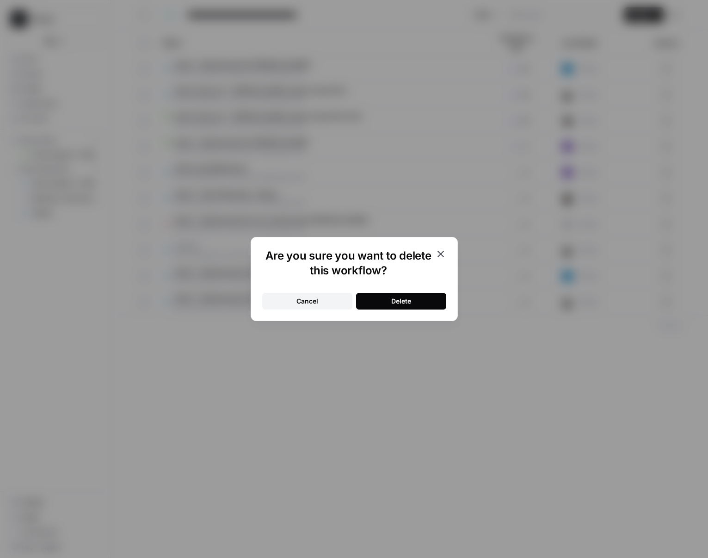
click at [392, 297] on div "Delete" at bounding box center [401, 301] width 20 height 9
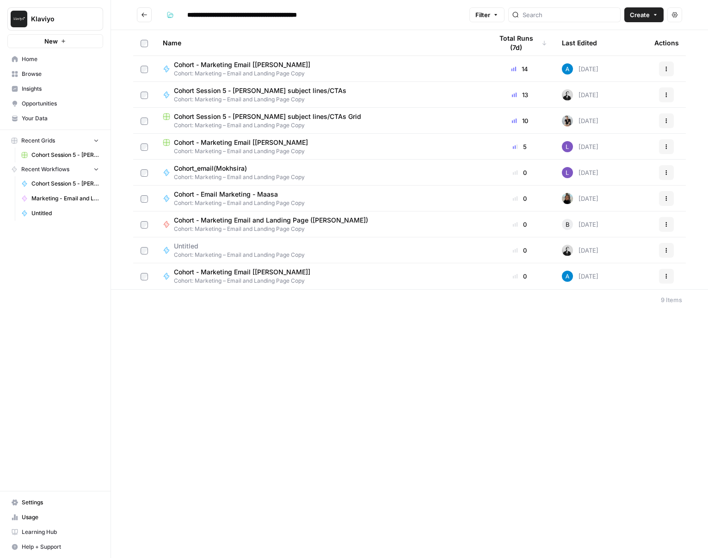
click at [619, 66] on icon "button" at bounding box center [667, 69] width 6 height 6
click at [619, 150] on span "Duplicate" at bounding box center [626, 150] width 74 height 9
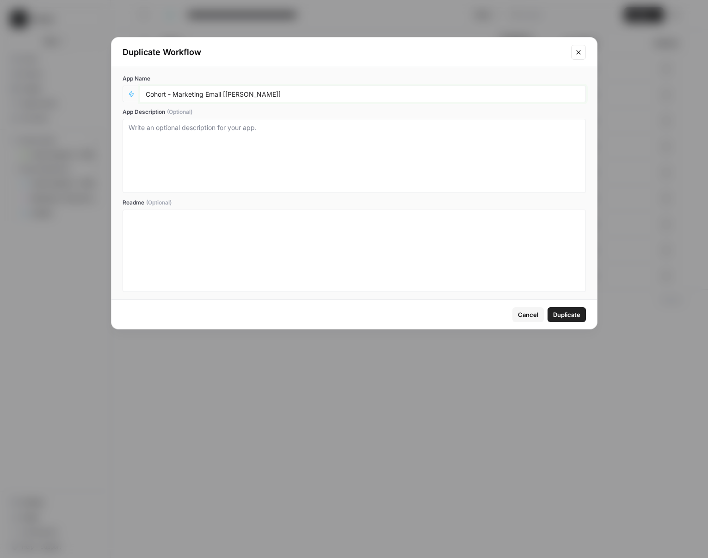
click at [237, 98] on input "Cohort - Marketing Email [[PERSON_NAME]]" at bounding box center [363, 94] width 435 height 8
type input "Cohort - Marketing Email [[PERSON_NAME]]"
click at [564, 316] on span "Duplicate" at bounding box center [566, 314] width 27 height 9
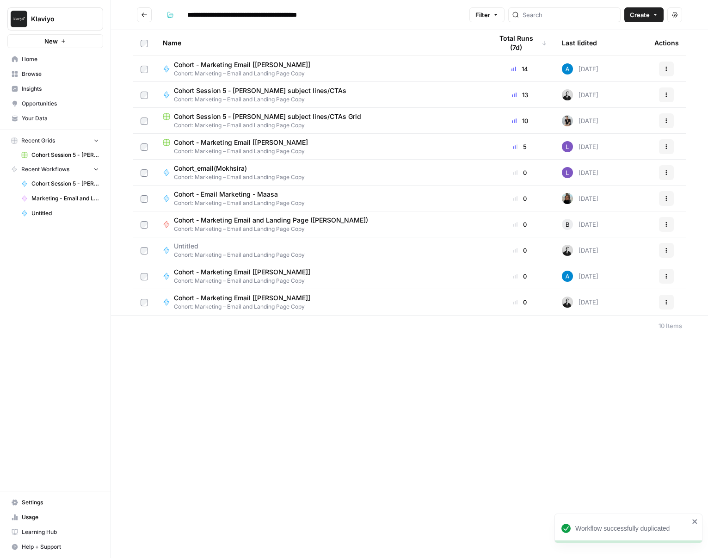
click at [349, 306] on div "Cohort - Marketing Email [[PERSON_NAME]: Marketing – Email and Landing Page Copy" at bounding box center [320, 302] width 315 height 18
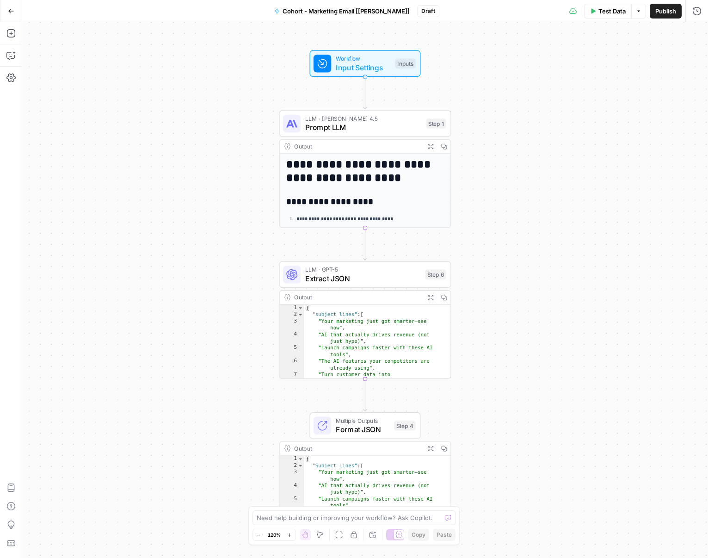
click at [379, 62] on span "Input Settings" at bounding box center [363, 67] width 55 height 11
click at [296, 95] on div "**********" at bounding box center [365, 290] width 686 height 536
click at [619, 31] on button "Close" at bounding box center [697, 33] width 12 height 12
click at [613, 9] on span "Test Data" at bounding box center [612, 10] width 27 height 9
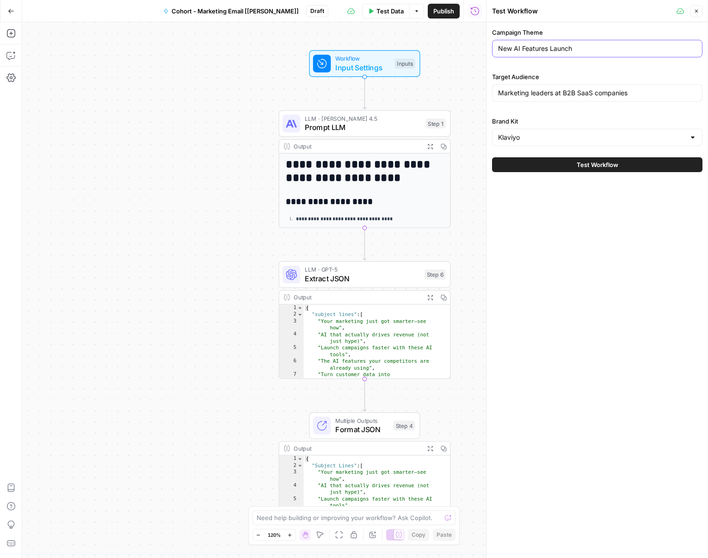
click at [559, 47] on input "New AI Features Launch" at bounding box center [597, 48] width 199 height 9
type input "Launch"
click at [553, 88] on input "Marketing leaders at B2B SaaS companies" at bounding box center [597, 92] width 199 height 9
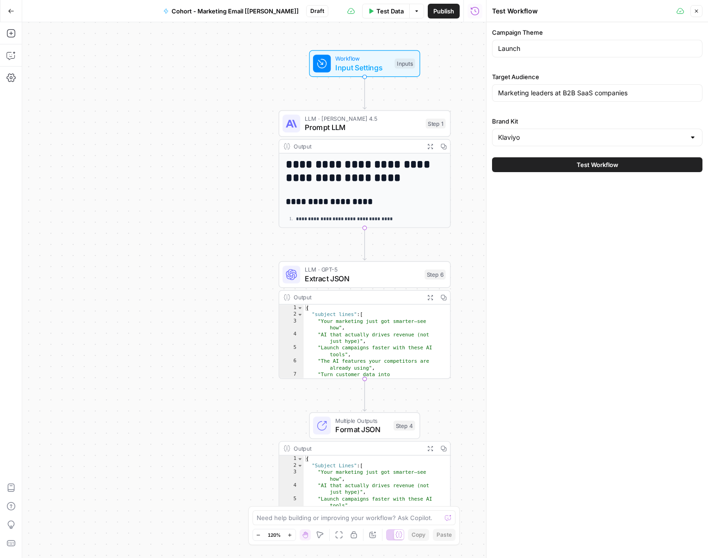
click at [619, 10] on icon at bounding box center [680, 10] width 7 height 7
click at [619, 12] on icon "button" at bounding box center [697, 11] width 6 height 6
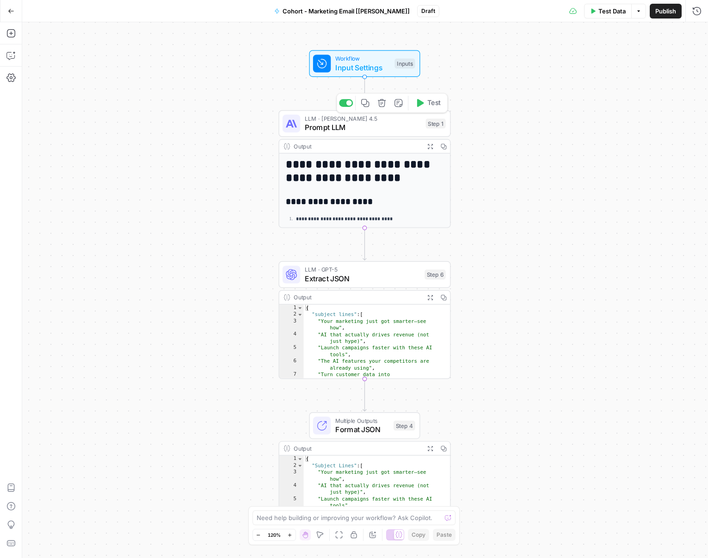
click at [399, 131] on span "Prompt LLM" at bounding box center [363, 127] width 117 height 11
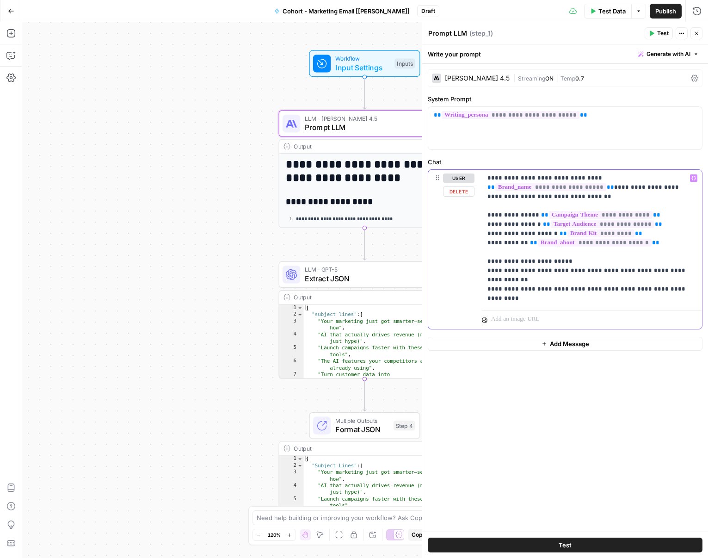
click at [619, 242] on p "**********" at bounding box center [592, 239] width 209 height 130
click at [619, 49] on button "Generate with AI" at bounding box center [669, 54] width 68 height 12
click at [619, 100] on div "Improve your existing prompt" at bounding box center [655, 104] width 77 height 8
click at [619, 106] on p at bounding box center [610, 104] width 166 height 9
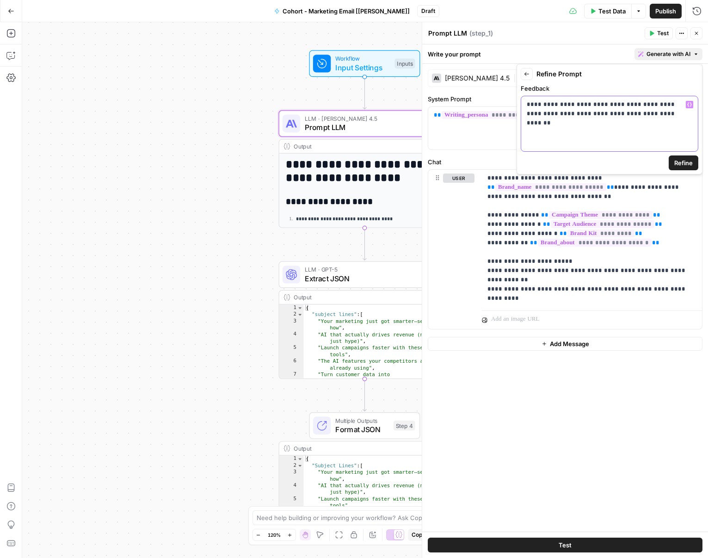
click at [611, 114] on p "**********" at bounding box center [610, 109] width 166 height 19
click at [619, 118] on p "**********" at bounding box center [610, 109] width 166 height 19
click at [572, 107] on p "**********" at bounding box center [606, 122] width 159 height 56
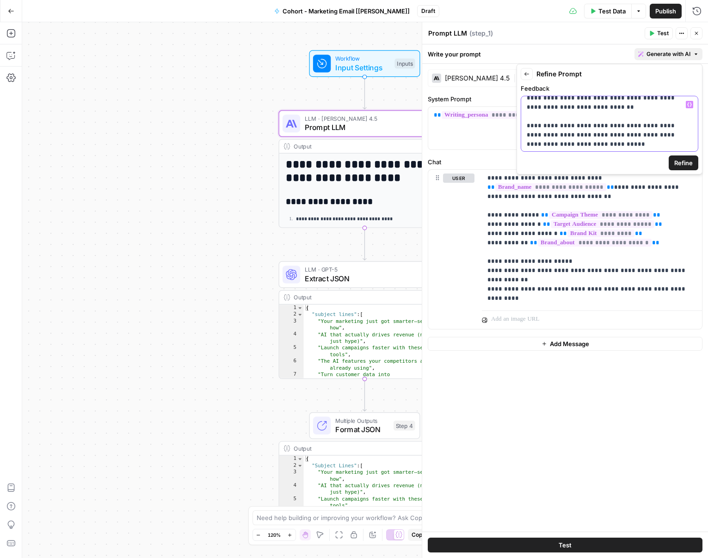
scroll to position [63, 0]
click at [619, 166] on span "Refine" at bounding box center [684, 162] width 19 height 9
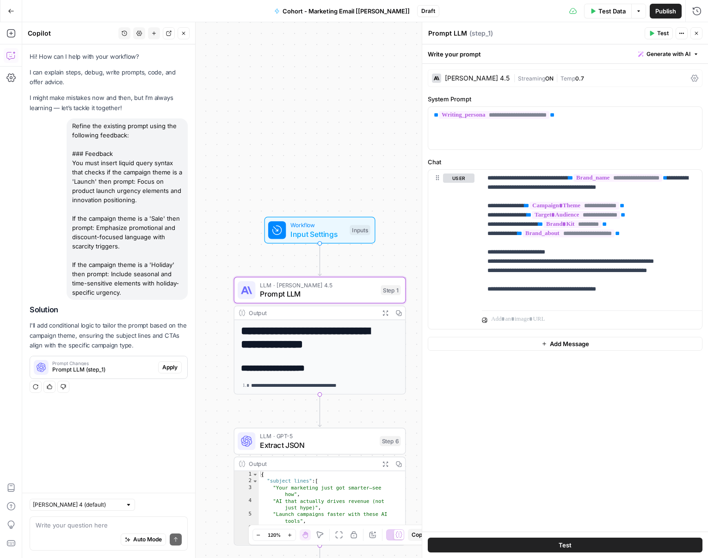
click at [175, 372] on button "Apply" at bounding box center [170, 367] width 24 height 12
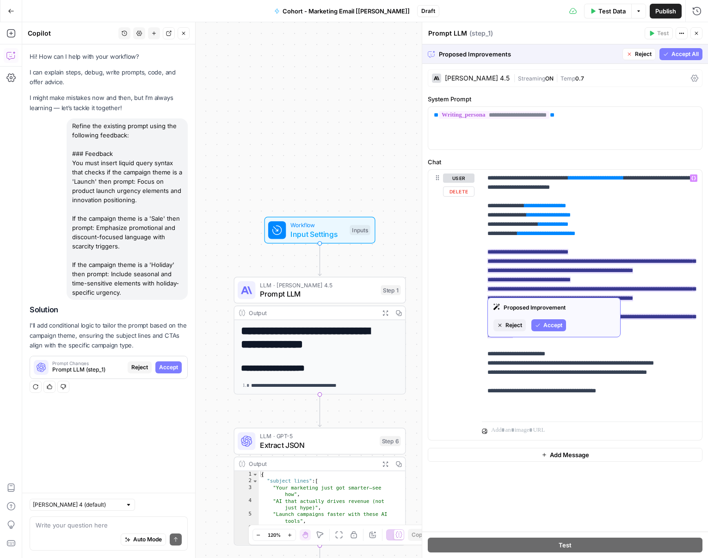
click at [558, 323] on span "Accept" at bounding box center [553, 325] width 19 height 8
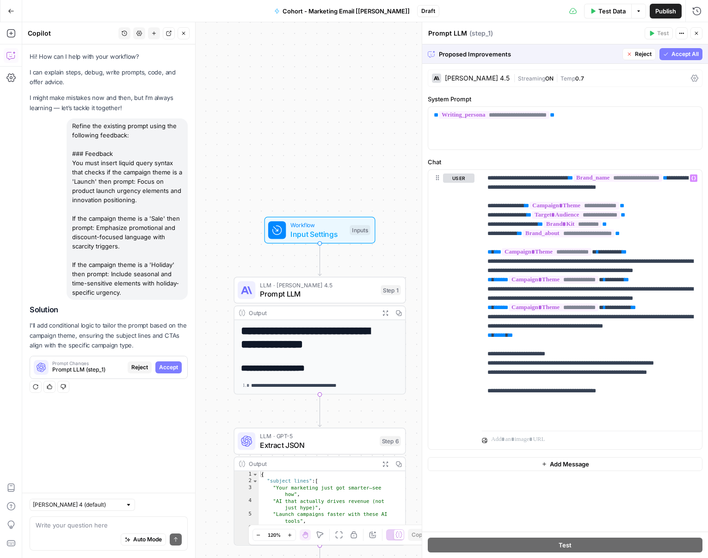
click at [619, 52] on span "Accept All" at bounding box center [685, 54] width 27 height 8
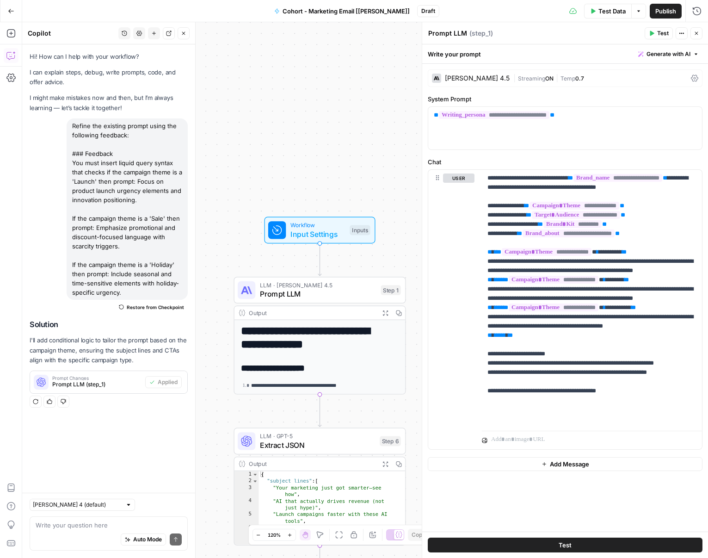
click at [619, 33] on span "Test" at bounding box center [664, 33] width 12 height 8
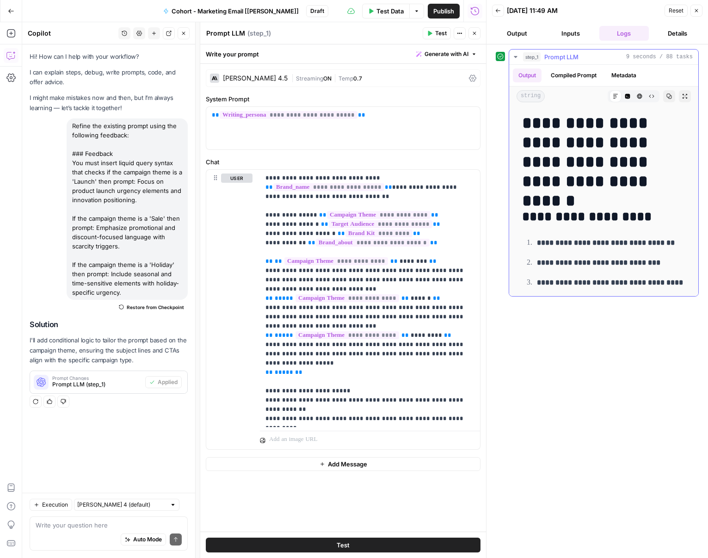
click at [591, 72] on button "Compiled Prompt" at bounding box center [574, 75] width 57 height 14
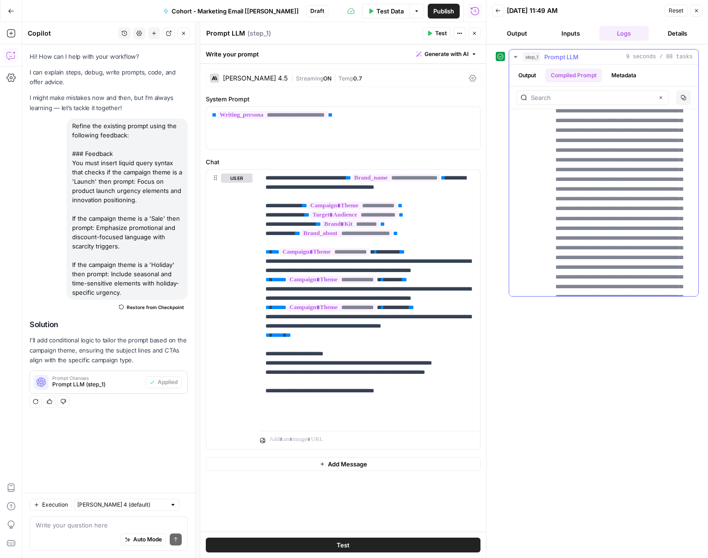
scroll to position [2924, 0]
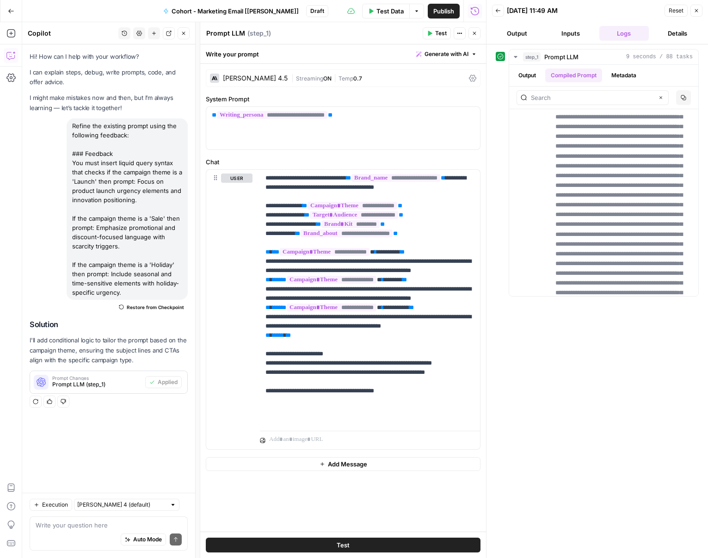
click at [580, 36] on button "Inputs" at bounding box center [571, 33] width 50 height 15
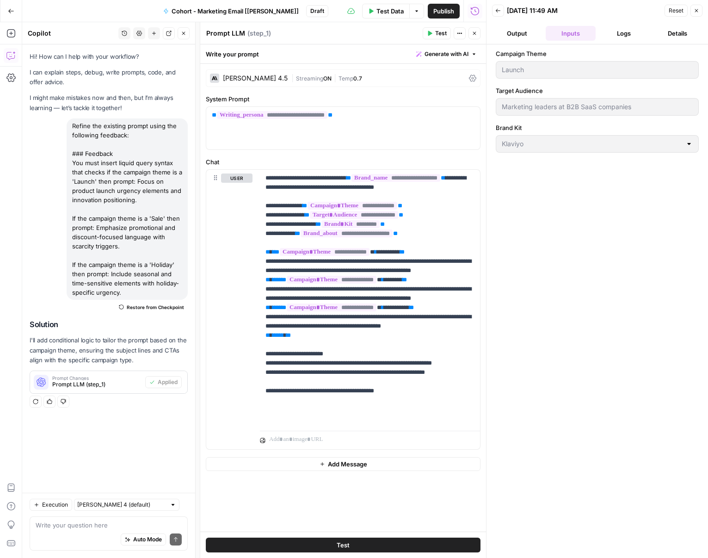
click at [619, 36] on button "Logs" at bounding box center [625, 33] width 50 height 15
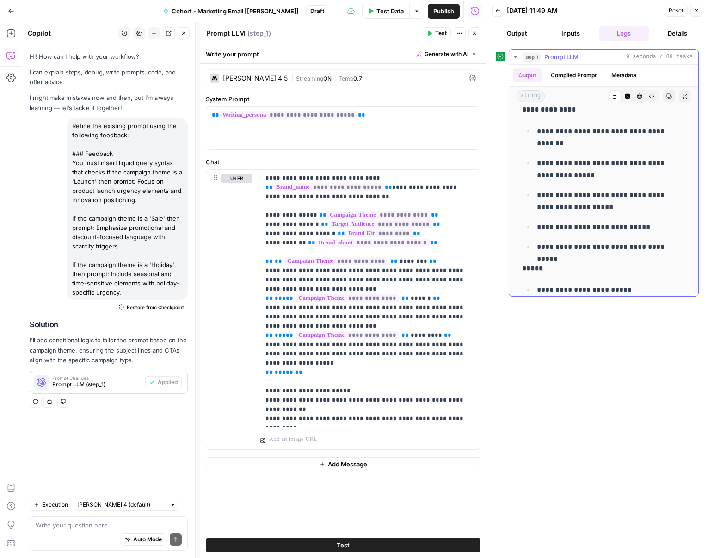
scroll to position [0, 0]
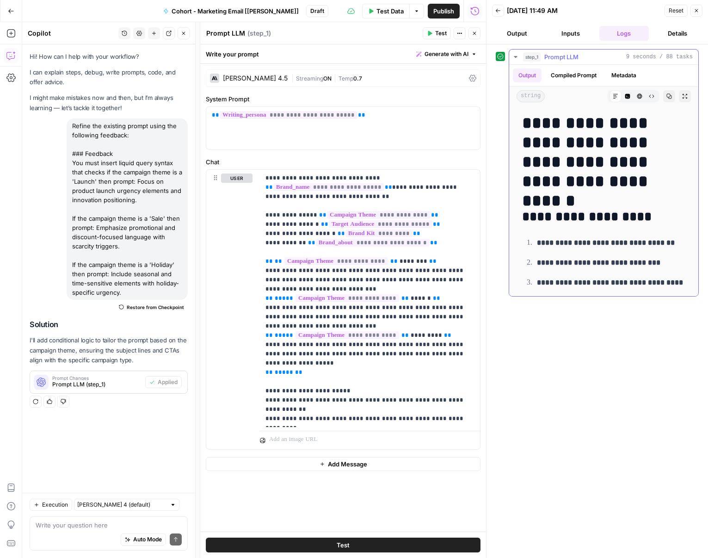
click at [583, 75] on button "Compiled Prompt" at bounding box center [574, 75] width 57 height 14
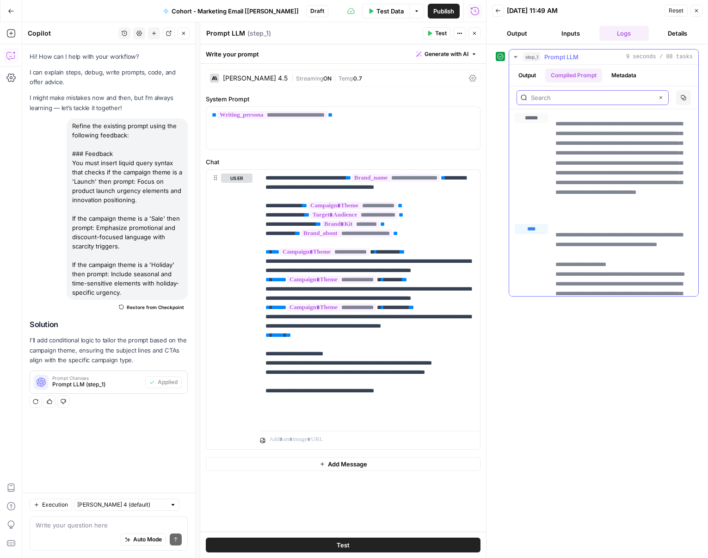
click at [596, 96] on input "text" at bounding box center [592, 97] width 123 height 9
click at [594, 99] on input "text" at bounding box center [592, 97] width 123 height 9
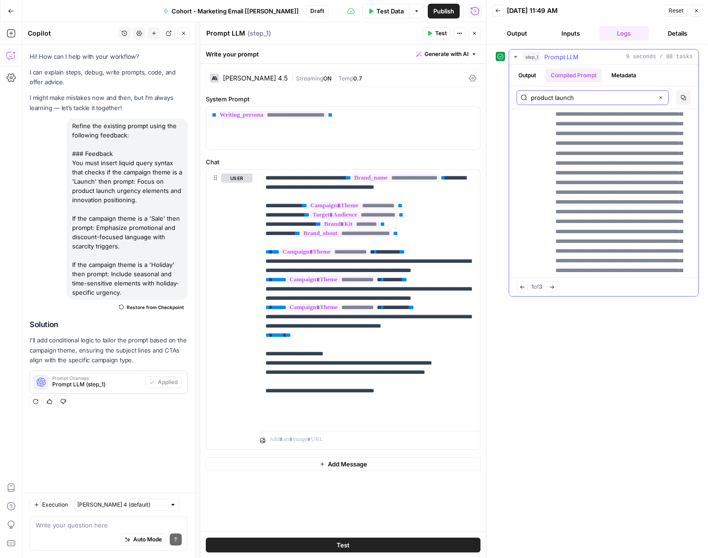
scroll to position [1276, 0]
click at [555, 287] on span "Next Match" at bounding box center [554, 287] width 0 height 0
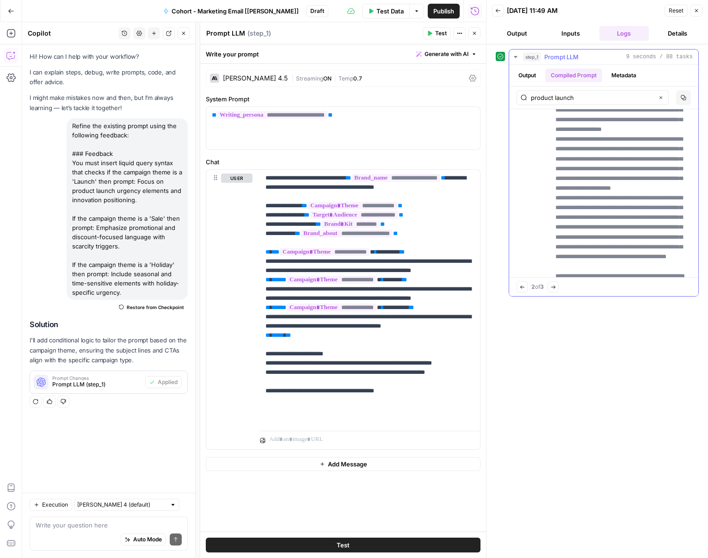
scroll to position [57603, 0]
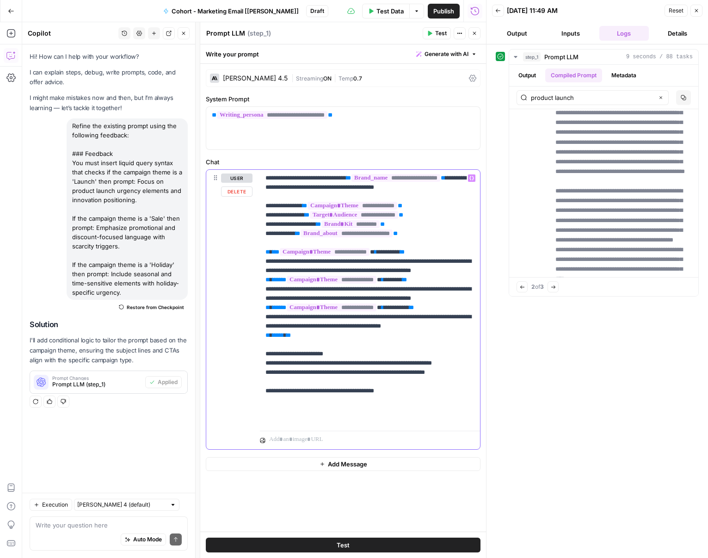
click at [451, 258] on p "**********" at bounding box center [370, 299] width 209 height 250
click at [446, 261] on p "**********" at bounding box center [370, 299] width 209 height 250
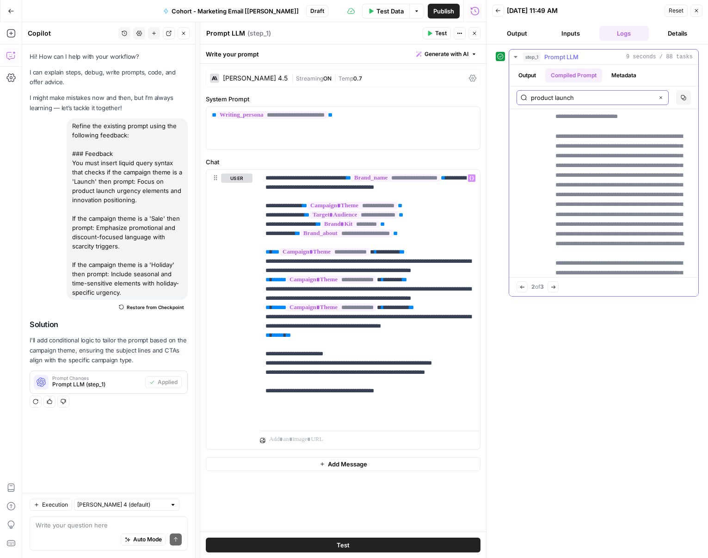
click at [557, 98] on input "product launch" at bounding box center [592, 97] width 123 height 9
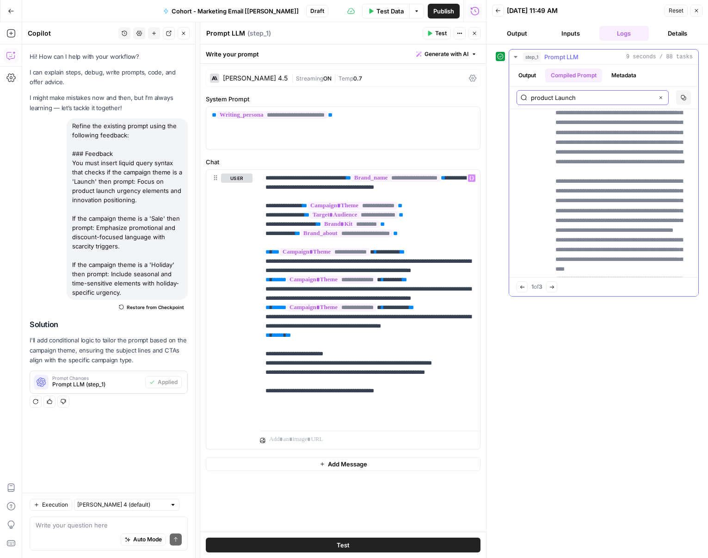
scroll to position [57613, 0]
type input "product Launch"
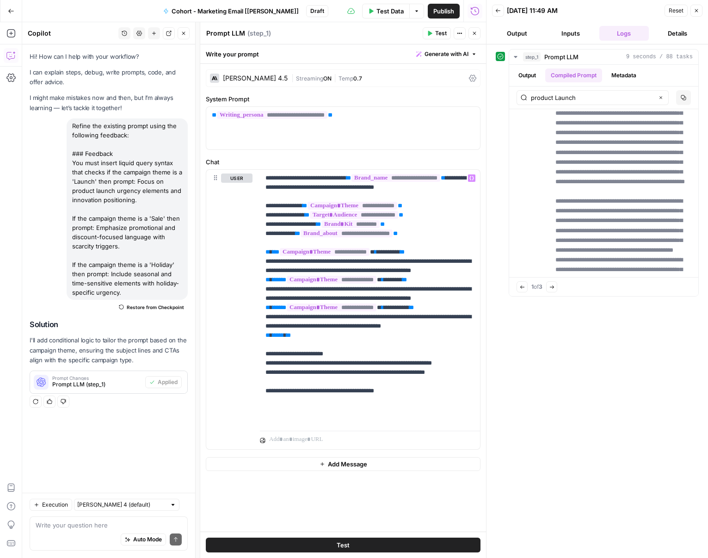
scroll to position [57589, 0]
